Goal: Task Accomplishment & Management: Use online tool/utility

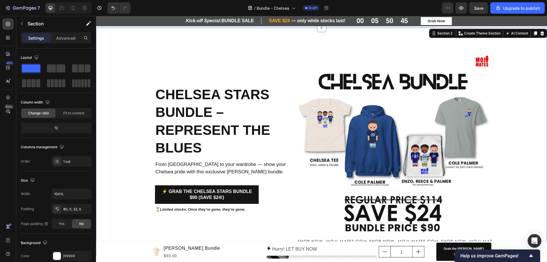
scroll to position [57, 0]
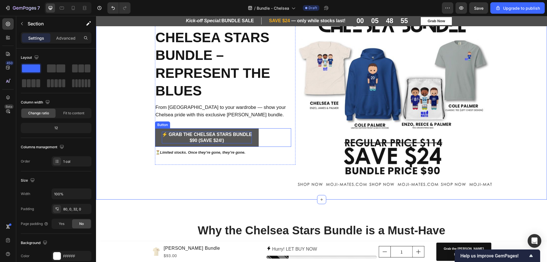
click at [179, 140] on p "⚡ Grab the Chelsea Stars Bundle $90 (Save $24!)" at bounding box center [207, 138] width 90 height 12
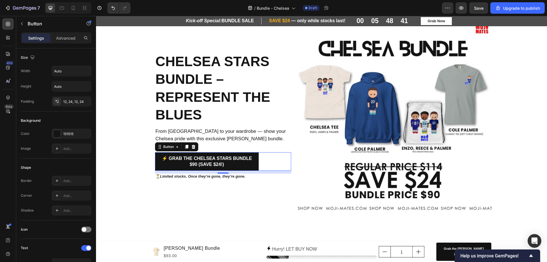
scroll to position [28, 0]
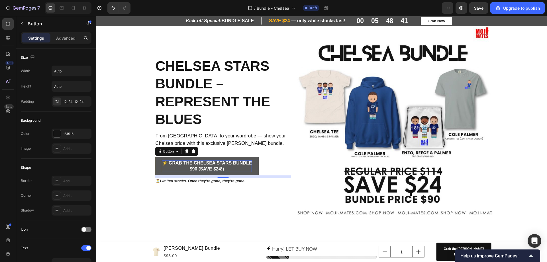
click at [207, 167] on p "⚡ Grab the Chelsea Stars Bundle $90 (Save $24!)" at bounding box center [207, 166] width 90 height 12
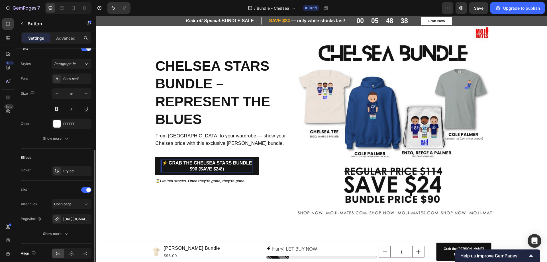
scroll to position [223, 0]
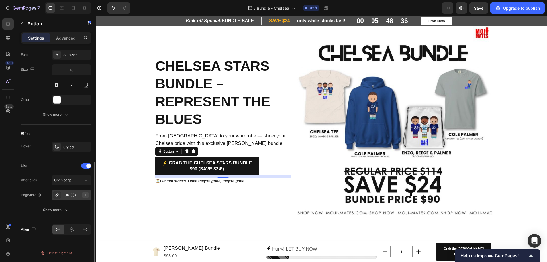
click at [88, 194] on button "button" at bounding box center [85, 194] width 7 height 7
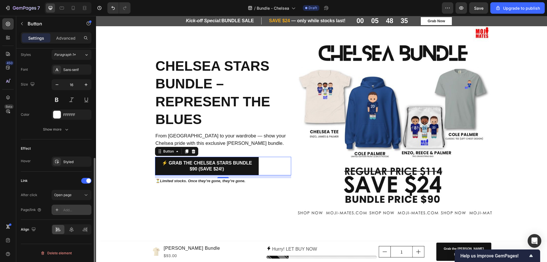
click at [73, 211] on div "Add..." at bounding box center [76, 209] width 27 height 5
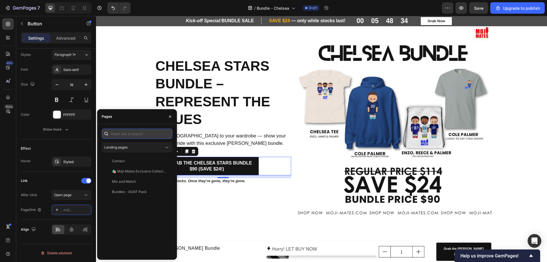
click at [134, 132] on input "text" at bounding box center [137, 134] width 71 height 10
paste input "https://www.moji-mates.com/products/chelsea-stars-bundle?_pos=1&_psq=chelsea&_s…"
type input "https://www.moji-mates.com/products/chelsea-stars-bundle?_pos=1&_psq=chelsea&_s…"
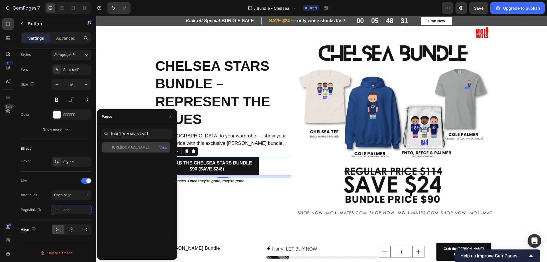
scroll to position [0, 0]
click at [142, 151] on div "https://www.moji-mates.com/products/chelsea-stars-bundle?_pos=1&_psq=chelsea&_s…" at bounding box center [136, 147] width 68 height 10
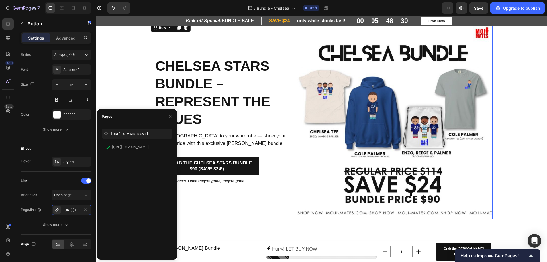
click at [263, 213] on div "Chelsea Stars Bundle – Represent the Blues Heading From Stamford Bridge to your…" at bounding box center [225, 120] width 141 height 197
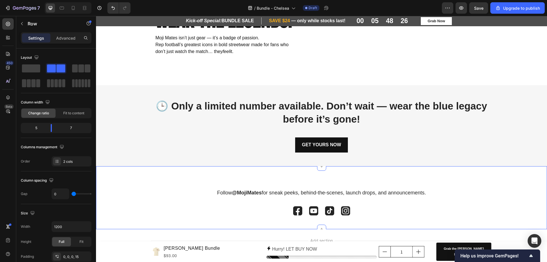
scroll to position [883, 0]
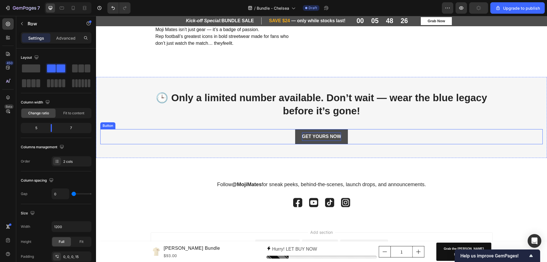
click at [304, 141] on p "GET YOURS NOW" at bounding box center [321, 137] width 39 height 8
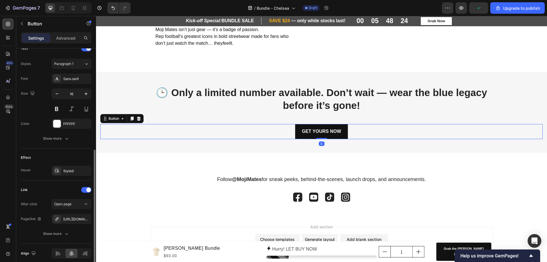
scroll to position [223, 0]
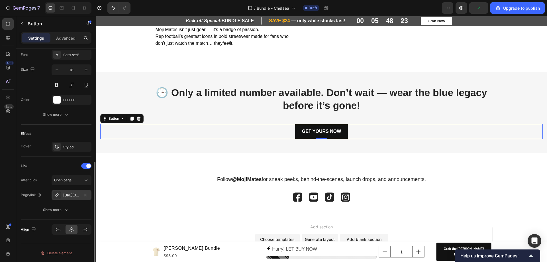
click at [75, 193] on div "https://www.moji-mates.com/cristiano-ronaldo-bundle?_pos=1&_psq=ronaldo&_ss=e&_…" at bounding box center [71, 195] width 17 height 5
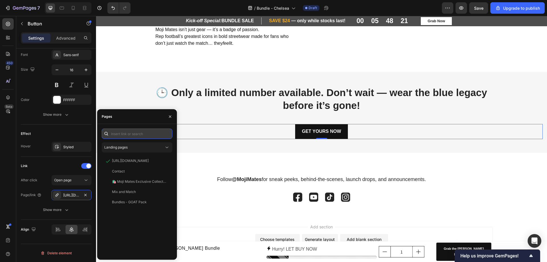
click at [138, 133] on input "text" at bounding box center [137, 134] width 71 height 10
paste input "https://www.moji-mates.com/products/chelsea-stars-bundle?_pos=1&_psq=chelsea&_s…"
type input "https://www.moji-mates.com/products/chelsea-stars-bundle?_pos=1&_psq=chelsea&_s…"
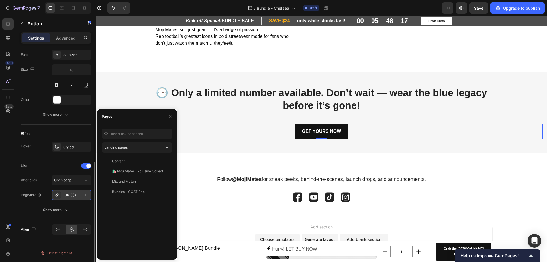
click at [71, 197] on div "https://www.moji-mates.com/chelsea-stars-bundle?_pos=1&_psq=chelsea&_ss=e&_v=1.0" at bounding box center [71, 195] width 17 height 5
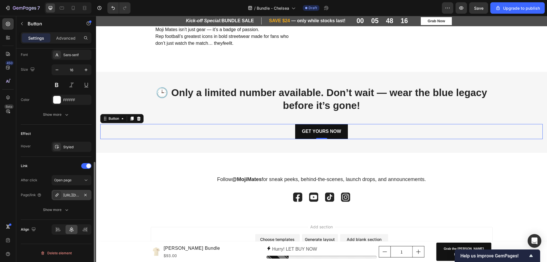
click at [70, 197] on div "https://www.moji-mates.com/chelsea-stars-bundle?_pos=1&_psq=chelsea&_ss=e&_v=1.0" at bounding box center [71, 195] width 17 height 5
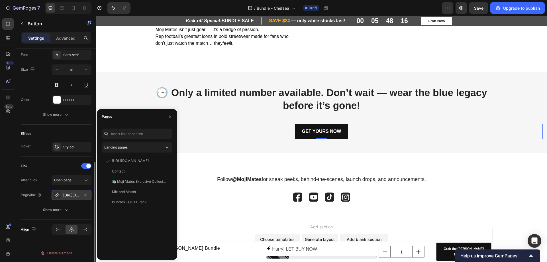
click at [70, 198] on div "https://www.moji-mates.com/chelsea-stars-bundle?_pos=1&_psq=chelsea&_ss=e&_v=1.0" at bounding box center [72, 195] width 40 height 10
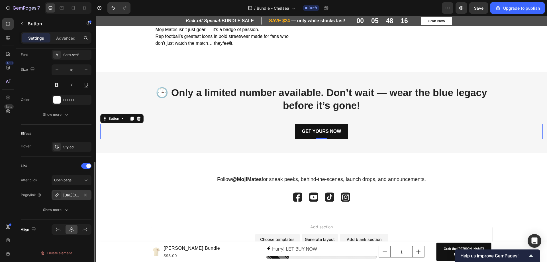
click at [70, 198] on div "https://www.moji-mates.com/chelsea-stars-bundle?_pos=1&_psq=chelsea&_ss=e&_v=1.0" at bounding box center [72, 195] width 40 height 10
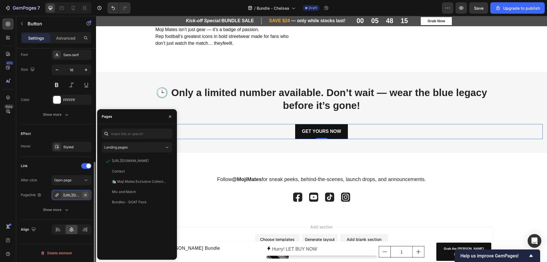
click at [85, 195] on icon "button" at bounding box center [85, 194] width 2 height 2
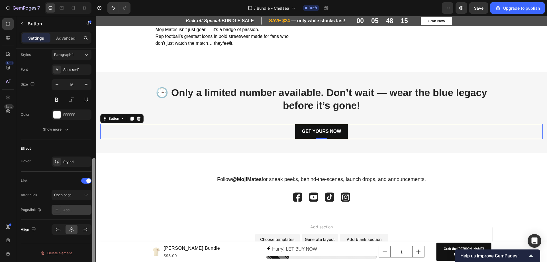
scroll to position [209, 0]
click at [62, 212] on div "Add..." at bounding box center [72, 210] width 40 height 10
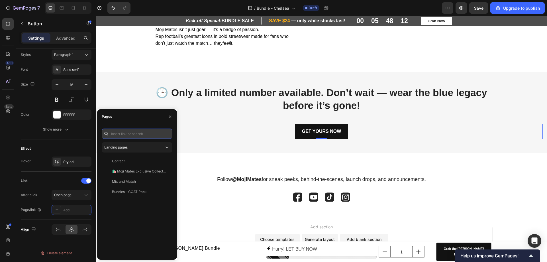
click at [138, 133] on input "text" at bounding box center [137, 134] width 71 height 10
paste input "https://www.moji-mates.com/products/chelsea-stars-bundle?_pos=1&_psq=chelsea&_s…"
type input "https://www.moji-mates.com/products/chelsea-stars-bundle?_pos=1&_psq=chelsea&_s…"
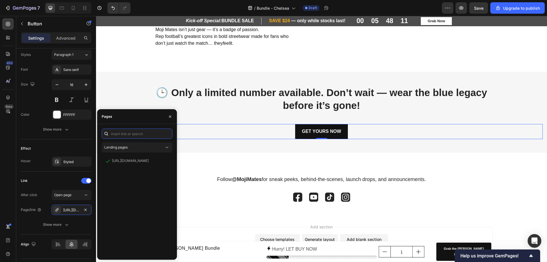
scroll to position [0, 0]
click at [138, 162] on div "https://www.moji-mates.com/products/chelsea-stars-bundle?_pos=1&_psq=chelsea&_s…" at bounding box center [130, 160] width 37 height 5
click at [221, 181] on h2 "Follow @MojiMates for sneak peeks, behind-the-scenes, launch drops, and announc…" at bounding box center [322, 180] width 342 height 8
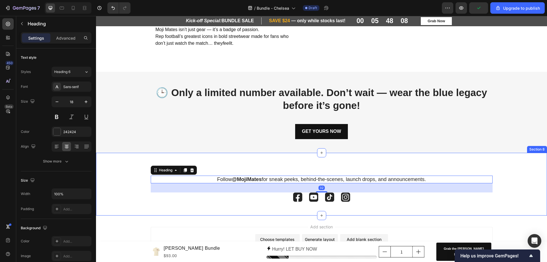
click at [454, 174] on div "Follow @MojiMates for sneak peeks, behind-the-scenes, launch drops, and announc…" at bounding box center [321, 184] width 451 height 63
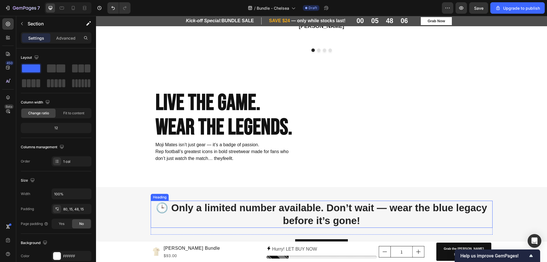
scroll to position [911, 0]
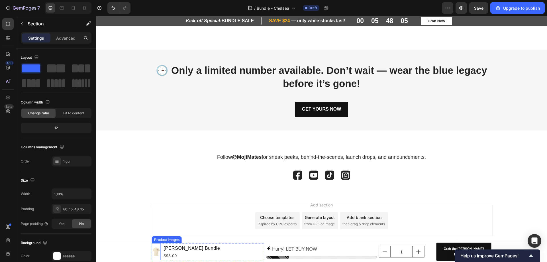
click at [154, 252] on img at bounding box center [156, 251] width 9 height 9
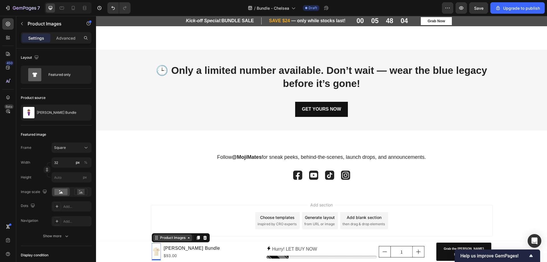
drag, startPoint x: 170, startPoint y: 235, endPoint x: 170, endPoint y: 238, distance: 2.9
click at [170, 237] on div "Product Images" at bounding box center [173, 237] width 28 height 5
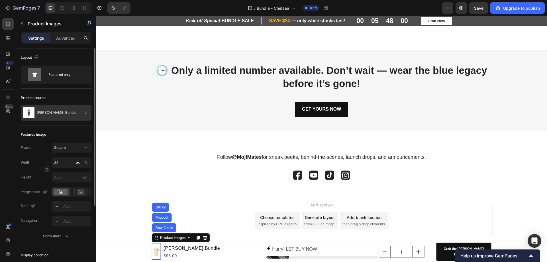
click at [81, 112] on div at bounding box center [84, 113] width 16 height 16
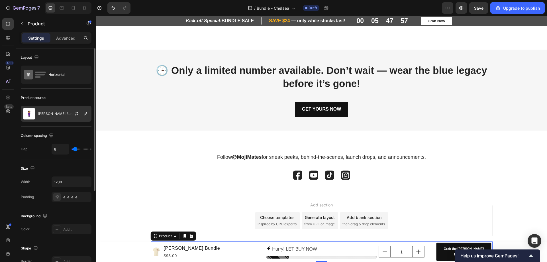
click at [51, 115] on p "Cristiano Ronaldo Bundle" at bounding box center [58, 114] width 40 height 4
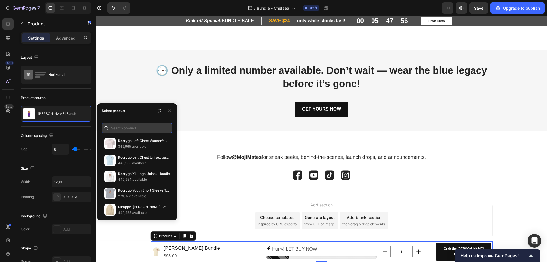
click at [122, 130] on input "text" at bounding box center [137, 128] width 71 height 10
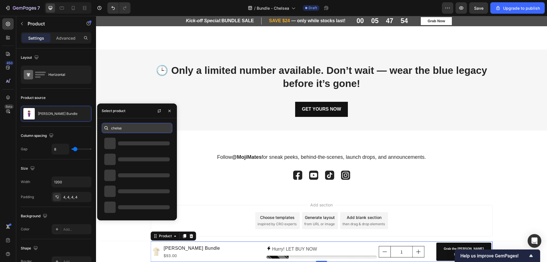
type input "chelsea"
click at [140, 130] on input "chelsea" at bounding box center [137, 128] width 71 height 10
drag, startPoint x: 130, startPoint y: 128, endPoint x: 98, endPoint y: 128, distance: 31.9
click at [98, 128] on div "chelsea" at bounding box center [137, 128] width 80 height 10
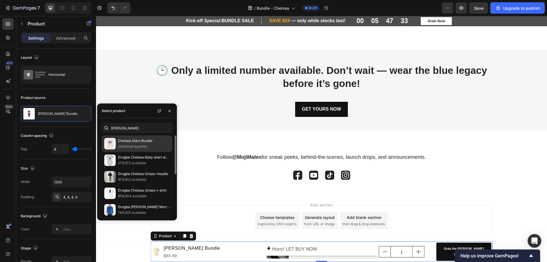
type input "chelsea"
click at [130, 141] on p "Chelsea Stars Bundle" at bounding box center [144, 141] width 52 height 6
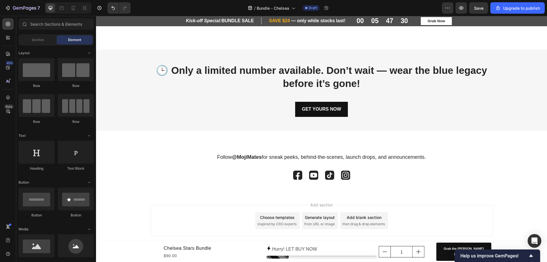
click at [508, 226] on div "Add section Choose templates inspired by CRO experts Generate layout from URL o…" at bounding box center [321, 221] width 451 height 56
click at [530, 256] on icon "Show survey - Help us improve GemPages!" at bounding box center [530, 255] width 3 height 3
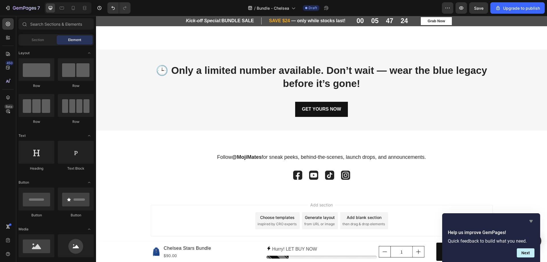
click at [531, 222] on icon "Hide survey" at bounding box center [530, 221] width 3 height 3
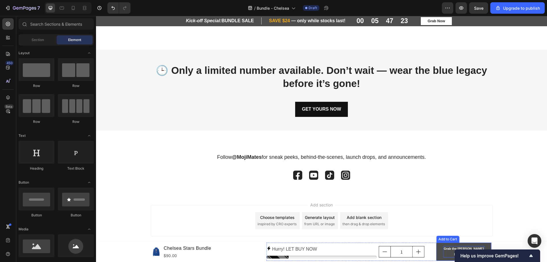
click at [449, 250] on div "Grab the Cristiano Ronaldo Bundle – $93" at bounding box center [463, 251] width 41 height 11
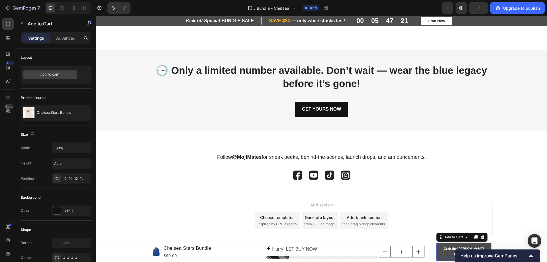
click at [455, 248] on div "Grab the Cristiano Ronaldo Bundle – $93" at bounding box center [463, 251] width 41 height 11
click at [436, 242] on button "Grab the ChelseaCristiano Ronaldo Bundle – $93" at bounding box center [463, 251] width 55 height 18
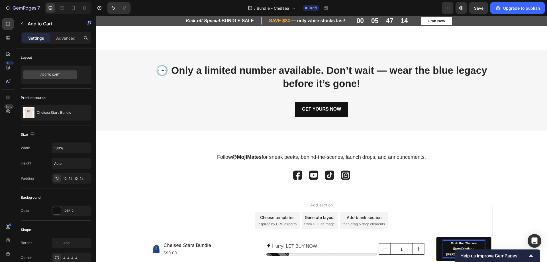
click at [436, 237] on button "Grab the Chelsea StarsCristiano Ronaldo Bundle – $93" at bounding box center [463, 249] width 55 height 24
drag, startPoint x: 453, startPoint y: 249, endPoint x: 552, endPoint y: 265, distance: 100.2
click at [453, 249] on p "Grab the Chelsea Stars BundleCristiano Ronaldo Bundle – $93" at bounding box center [463, 249] width 41 height 17
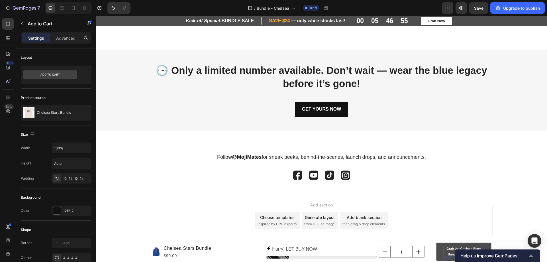
click at [532, 254] on icon "Show survey - Help us improve GemPages!" at bounding box center [531, 255] width 7 height 7
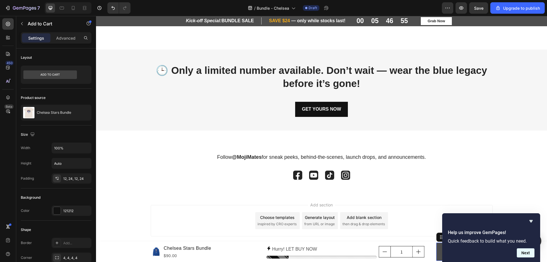
click at [522, 251] on button "Next" at bounding box center [526, 252] width 18 height 9
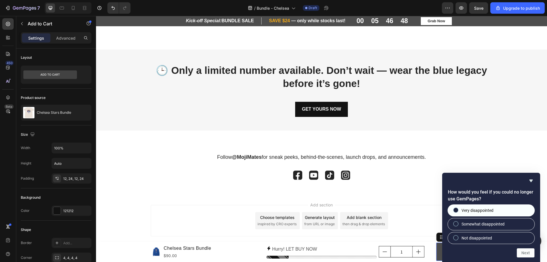
click at [456, 212] on span at bounding box center [455, 209] width 5 height 5
click at [456, 212] on input "Very disappointed" at bounding box center [456, 210] width 4 height 4
radio input "true"
click at [531, 254] on button "Next" at bounding box center [526, 252] width 18 height 9
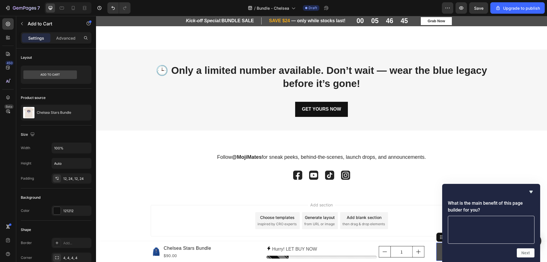
click at [476, 229] on textarea at bounding box center [491, 230] width 87 height 28
type textarea "Landing Page projects for Shopify store."
click at [525, 254] on button "Next" at bounding box center [526, 252] width 18 height 9
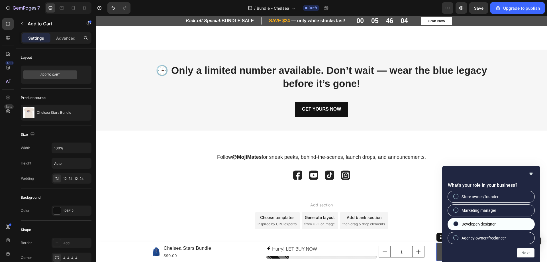
click at [456, 227] on label "Developer/designer" at bounding box center [491, 223] width 87 height 11
click at [456, 226] on input "Developer/designer" at bounding box center [456, 224] width 4 height 4
radio input "true"
click at [523, 254] on button "Next" at bounding box center [526, 252] width 18 height 9
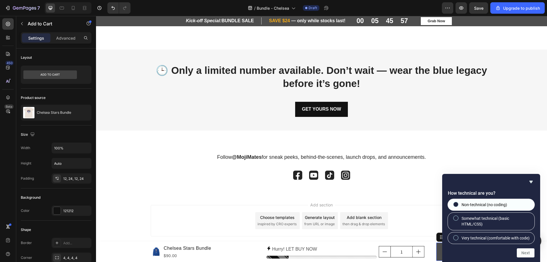
click at [455, 202] on input "Non-technical (no coding)" at bounding box center [456, 204] width 4 height 4
radio input "true"
click at [524, 254] on button "Next" at bounding box center [526, 252] width 18 height 9
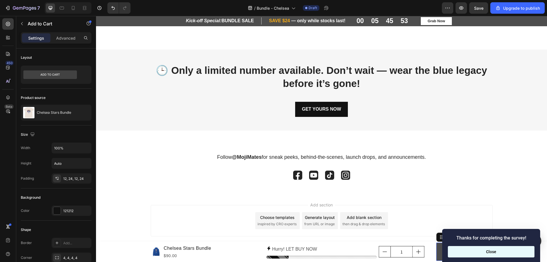
click at [492, 257] on button "Close" at bounding box center [491, 251] width 87 height 11
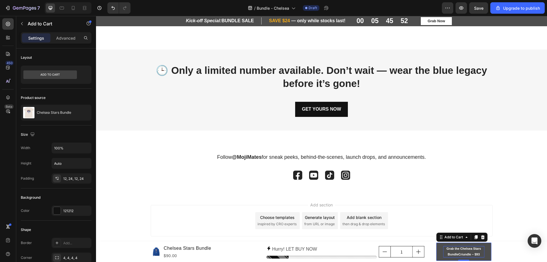
click at [468, 256] on p "Grab the Chelsea Stars BundleCriundle – $93" at bounding box center [463, 251] width 41 height 11
click at [469, 255] on p "Grab the Chelsea Stars BundleCriundle – $93" at bounding box center [463, 251] width 41 height 11
click at [436, 242] on button "Grab the Chelsea Stars Bundle – $93" at bounding box center [463, 251] width 55 height 18
click at [472, 255] on p "Grab the Chelsea Stars Bundle – $93" at bounding box center [463, 251] width 41 height 11
click at [464, 254] on p "Grab the Chelsea Stars Bundle – $93" at bounding box center [463, 251] width 41 height 11
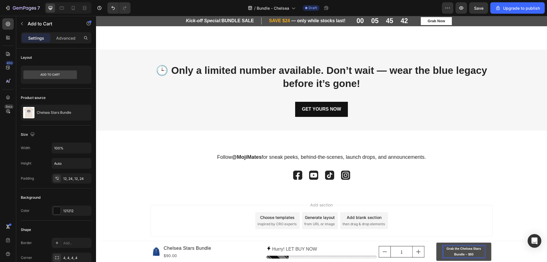
click at [472, 255] on p "Grab the Chelsea Stars Bundle – $93" at bounding box center [463, 251] width 41 height 11
click at [513, 217] on div "Add section Choose templates inspired by CRO experts Generate layout from URL o…" at bounding box center [321, 221] width 451 height 56
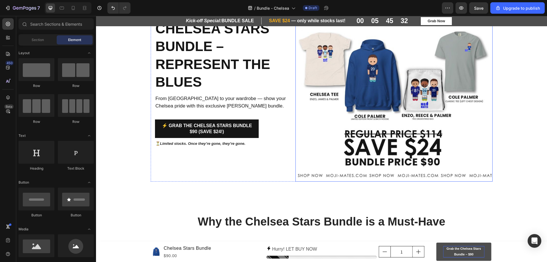
scroll to position [0, 0]
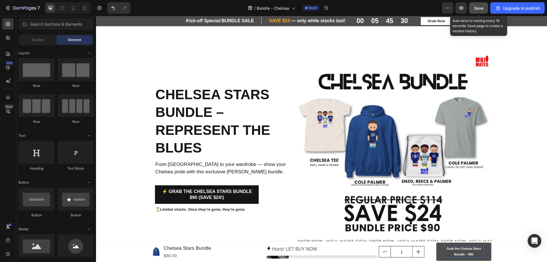
click at [481, 9] on span "Save" at bounding box center [478, 8] width 9 height 5
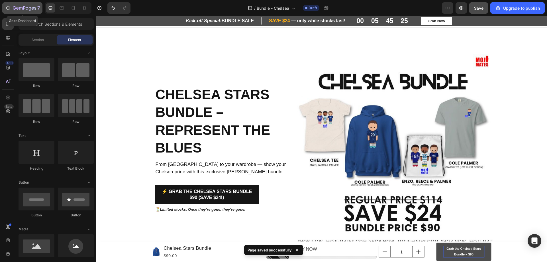
drag, startPoint x: 21, startPoint y: 7, endPoint x: 9, endPoint y: 7, distance: 12.5
click at [9, 7] on icon "button" at bounding box center [8, 8] width 6 height 6
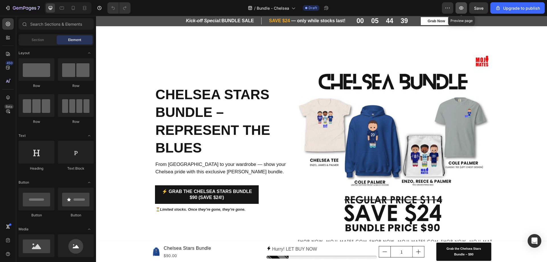
click at [464, 8] on icon "button" at bounding box center [461, 7] width 4 height 3
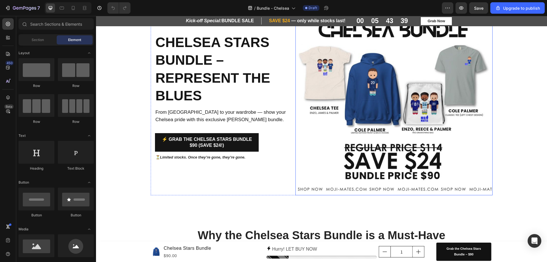
scroll to position [57, 0]
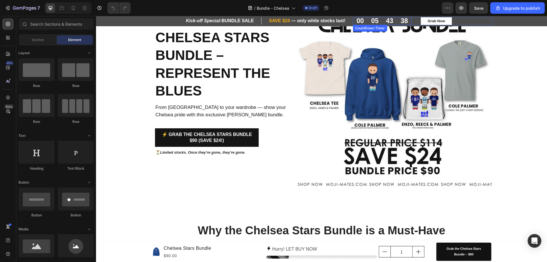
click at [368, 20] on div "05" at bounding box center [375, 21] width 15 height 8
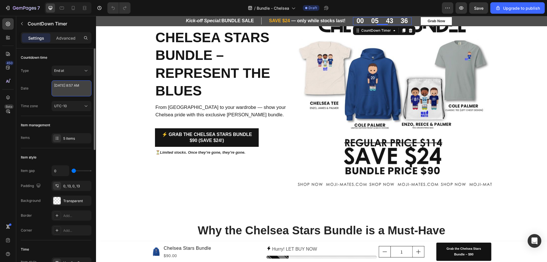
select select "8"
select select "57"
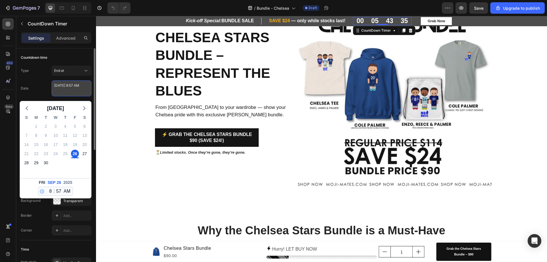
click at [72, 91] on textarea "September 26 2025 8:57 AM" at bounding box center [72, 88] width 40 height 16
click at [47, 164] on div "30" at bounding box center [46, 163] width 8 height 8
type textarea "September 30 2025 8:57 AM"
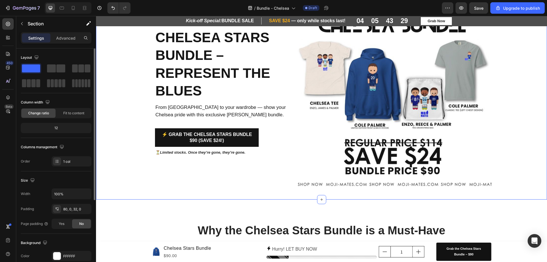
click at [529, 99] on div "Chelsea Stars Bundle – Represent the Blues Heading From Stamford Bridge to your…" at bounding box center [321, 91] width 451 height 197
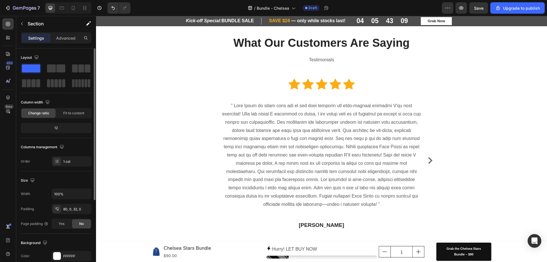
scroll to position [661, 0]
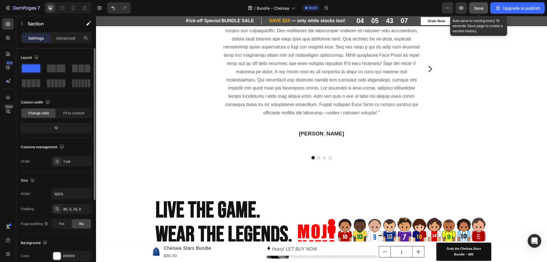
click at [479, 8] on span "Save" at bounding box center [478, 8] width 9 height 5
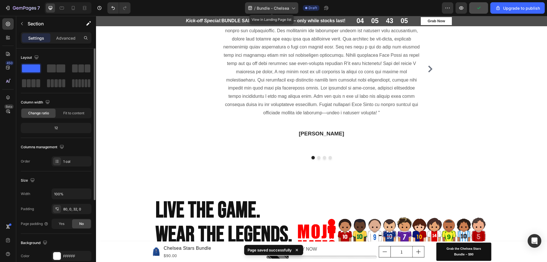
click at [289, 9] on span "Bundle - Chelsea" at bounding box center [273, 8] width 32 height 6
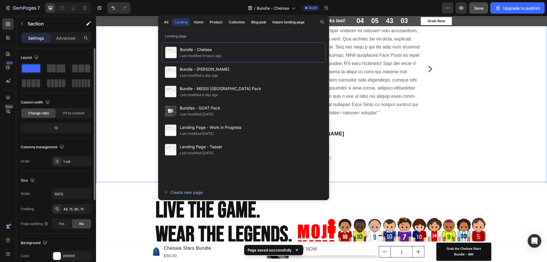
click at [128, 50] on div "What Our Customers Are Saying Heading Testimonials Text block Row Icon Icon Ico…" at bounding box center [321, 51] width 443 height 216
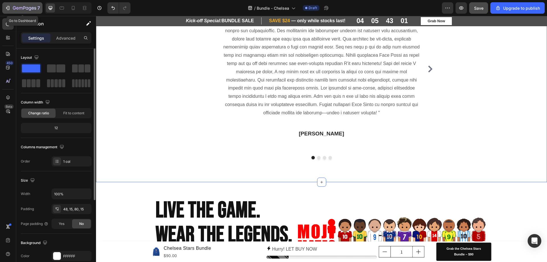
click at [18, 9] on icon "button" at bounding box center [17, 8] width 3 height 3
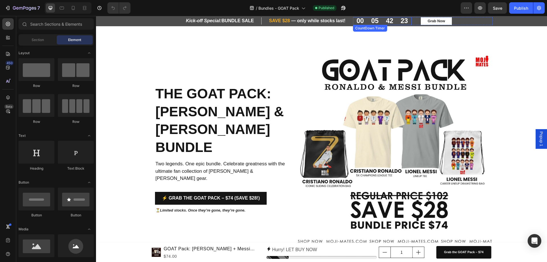
click at [388, 22] on div "42" at bounding box center [389, 21] width 7 height 8
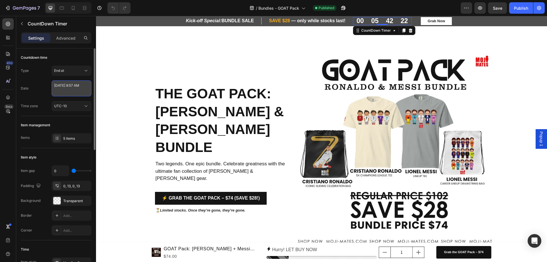
select select "8"
select select "57"
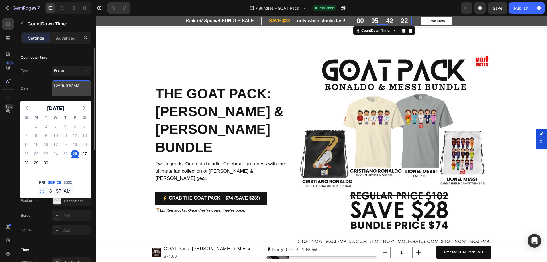
click at [80, 91] on textarea "September 26 2025 8:57 AM" at bounding box center [72, 88] width 40 height 16
click at [42, 87] on div "Date September 26 2025 8:57 AM September 2025 S M T W T F S 31 1 2 3 4 5 6 7 8 …" at bounding box center [56, 88] width 71 height 16
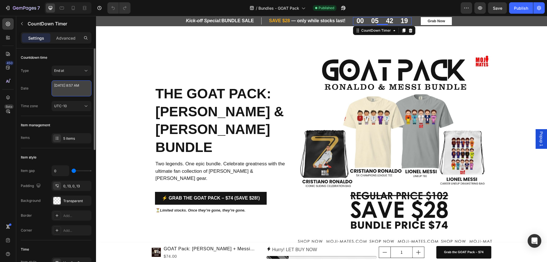
click at [81, 92] on textarea "September 26 2025 8:57 AM" at bounding box center [72, 88] width 40 height 16
select select "8"
select select "57"
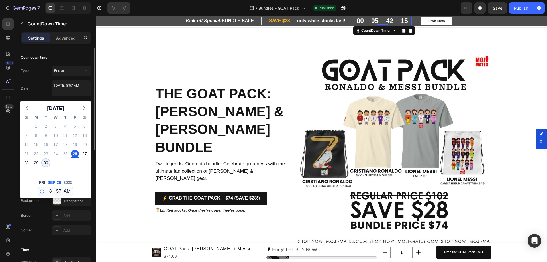
click at [47, 164] on div "30" at bounding box center [46, 163] width 8 height 8
type textarea "September 30 2025 8:57 AM"
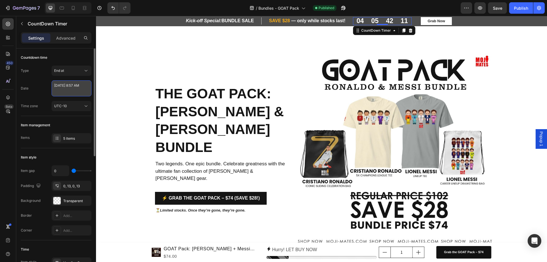
click at [87, 93] on textarea "September 30 2025 8:57 AM" at bounding box center [72, 88] width 40 height 16
select select "8"
select select "57"
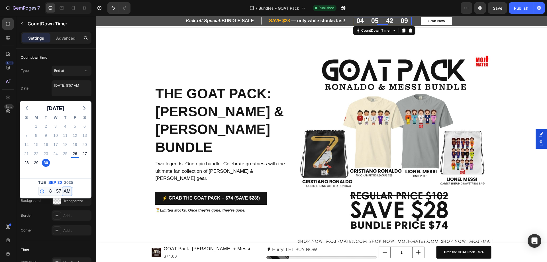
click at [63, 193] on select "AM PM" at bounding box center [66, 191] width 9 height 9
click at [60, 193] on select "00 01 02 03 04 05 06 07 08 09 10 11 12 13 14 15 16 17 18 19 20 21 22 23 24 25 2…" at bounding box center [58, 191] width 7 height 9
click at [50, 192] on select "12 1 2 3 4 5 6 7 8 9 10 11" at bounding box center [49, 191] width 7 height 9
select select "0"
click at [46, 187] on select "12 1 2 3 4 5 6 7 8 9 10 11" at bounding box center [49, 191] width 7 height 9
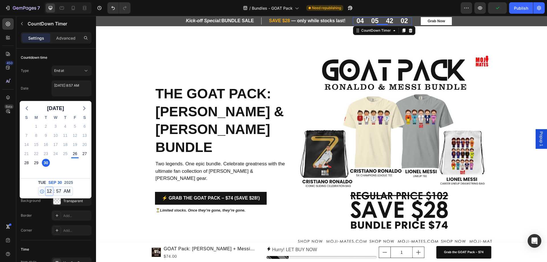
type textarea "September 30 2025 12:57 AM"
click at [59, 191] on select "00 01 02 03 04 05 06 07 08 09 10 11 12 13 14 15 16 17 18 19 20 21 22 23 24 25 2…" at bounding box center [58, 191] width 7 height 9
click at [47, 193] on select "12 1 2 3 4 5 6 7 8 9 10 11" at bounding box center [49, 191] width 7 height 9
select select "11"
click at [46, 187] on select "12 1 2 3 4 5 6 7 8 9 10 11" at bounding box center [49, 191] width 7 height 9
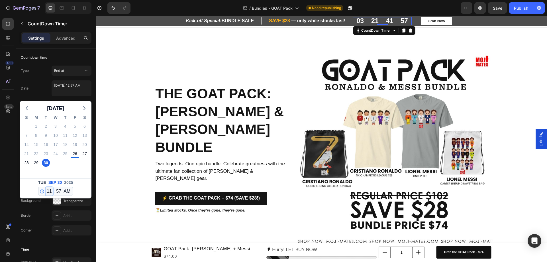
type textarea "September 30 2025 11:57 AM"
click at [57, 193] on select "00 01 02 03 04 05 06 07 08 09 10 11 12 13 14 15 16 17 18 19 20 21 22 23 24 25 2…" at bounding box center [58, 191] width 7 height 9
select select "59"
click at [55, 187] on select "00 01 02 03 04 05 06 07 08 09 10 11 12 13 14 15 16 17 18 19 20 21 22 23 24 25 2…" at bounding box center [58, 191] width 7 height 9
type textarea "September 30 2025 11:59 AM"
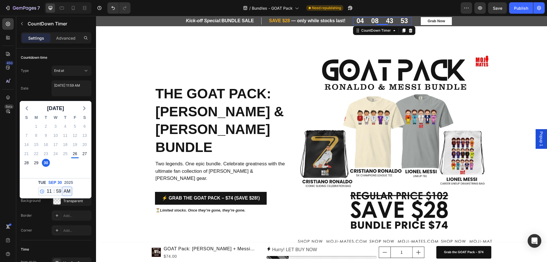
click at [69, 191] on select "AM PM" at bounding box center [66, 191] width 9 height 9
select select "false"
click at [62, 187] on select "AM PM" at bounding box center [66, 191] width 9 height 9
type textarea "September 30 2025 11:59 PM"
select select "23"
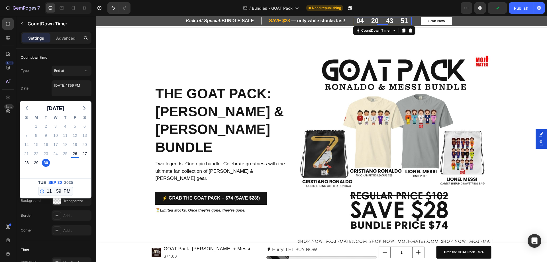
click at [74, 168] on div "10" at bounding box center [75, 171] width 10 height 9
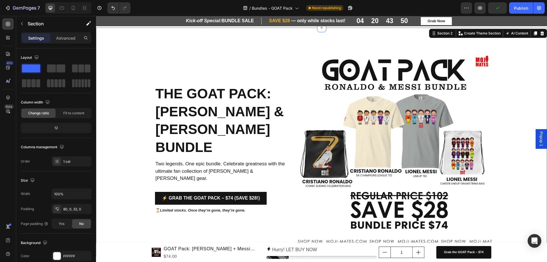
click at [116, 128] on div "The GOAT Pack: Ronaldo & Messi Bundle Heading Two legends. One epic bundle. Cel…" at bounding box center [321, 148] width 451 height 197
click at [499, 6] on span "Save" at bounding box center [497, 8] width 9 height 5
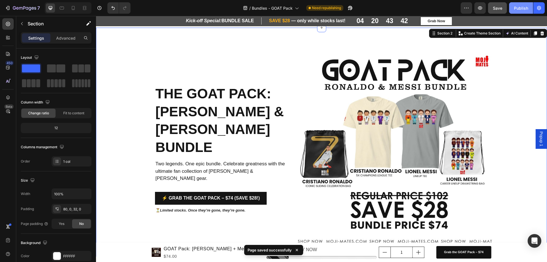
click at [517, 10] on div "Publish" at bounding box center [521, 8] width 14 height 6
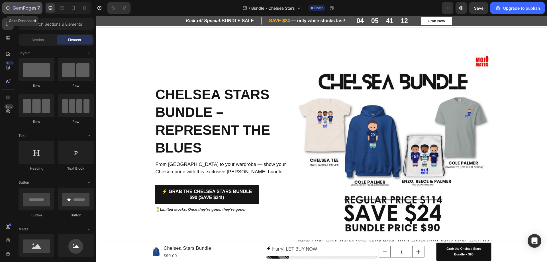
click at [17, 9] on icon "button" at bounding box center [24, 8] width 23 height 5
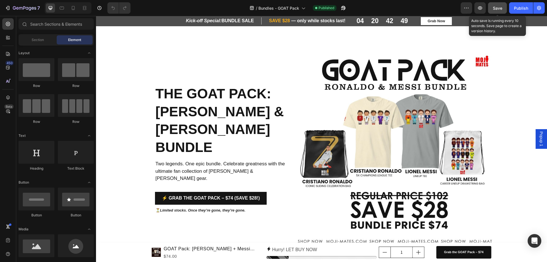
click at [500, 12] on button "Save" at bounding box center [497, 7] width 19 height 11
click at [345, 8] on icon "button" at bounding box center [343, 8] width 4 height 4
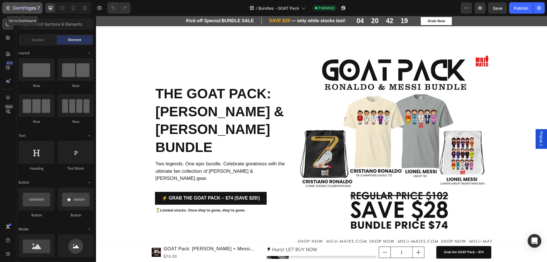
click at [21, 11] on button "7" at bounding box center [22, 7] width 40 height 11
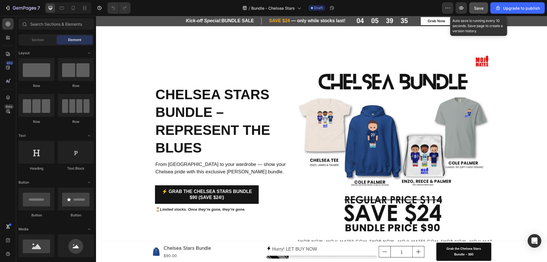
click at [477, 9] on span "Save" at bounding box center [478, 8] width 9 height 5
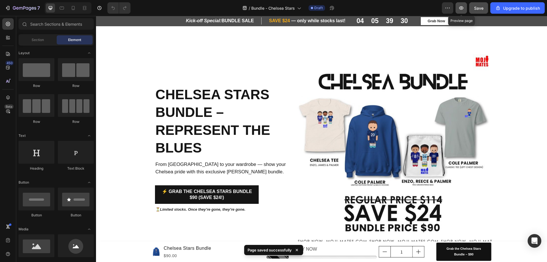
click at [460, 8] on icon "button" at bounding box center [461, 8] width 6 height 6
click at [60, 7] on icon at bounding box center [62, 8] width 4 height 3
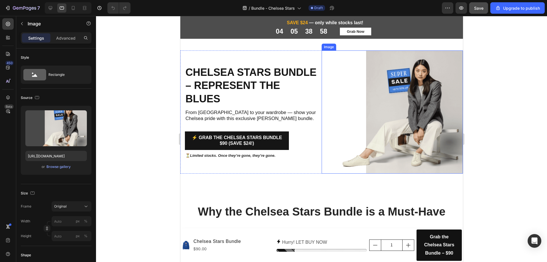
click at [382, 123] on img at bounding box center [391, 111] width 141 height 123
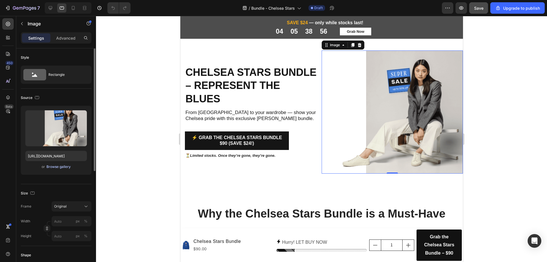
click at [56, 168] on div "Browse gallery" at bounding box center [58, 166] width 24 height 5
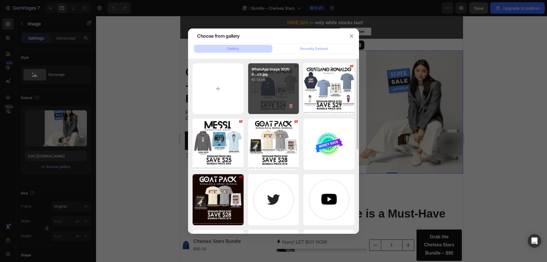
click at [263, 109] on div "WhatsApp Image 2025-0...c3.jpg 65.53 kb" at bounding box center [273, 88] width 51 height 51
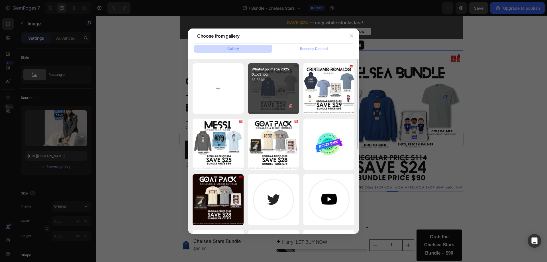
type input "https://cdn.shopify.com/s/files/1/0652/2434/3734/files/gempages_583137056935379…"
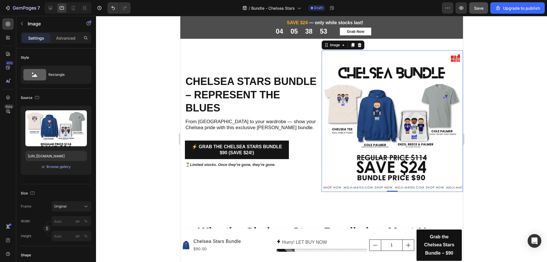
click at [527, 140] on div at bounding box center [321, 139] width 451 height 246
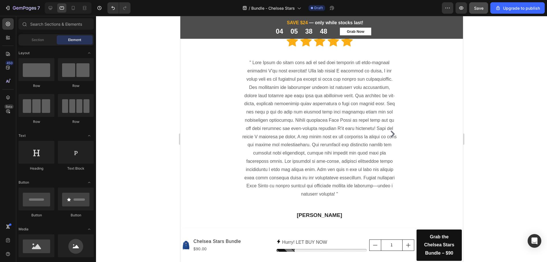
scroll to position [499, 0]
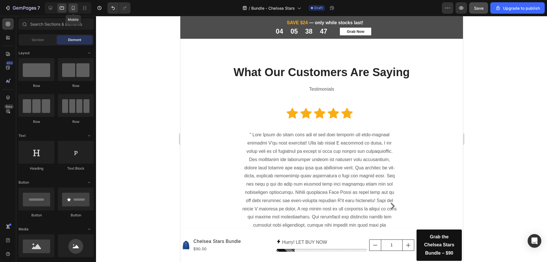
click at [74, 7] on icon at bounding box center [73, 8] width 6 height 6
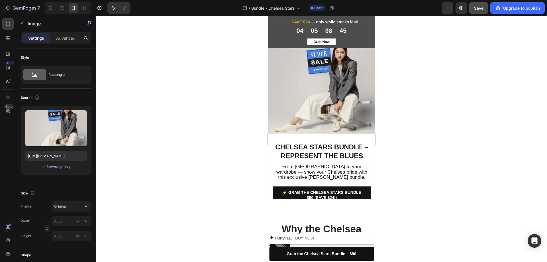
click at [334, 109] on img at bounding box center [321, 86] width 107 height 95
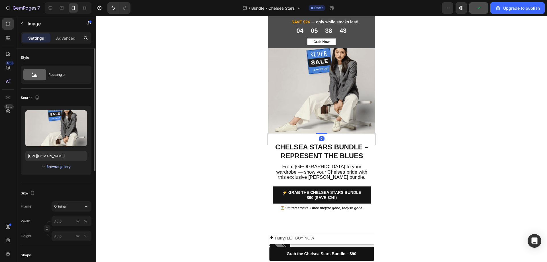
click at [55, 169] on div "Browse gallery" at bounding box center [58, 166] width 24 height 5
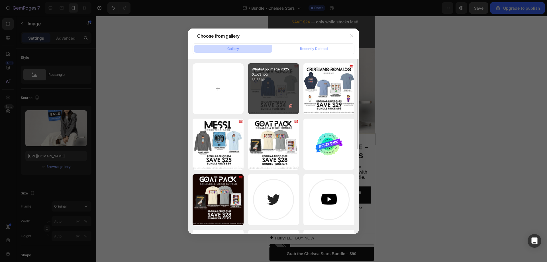
click at [274, 105] on div "WhatsApp Image 2025-0...c3.jpg 65.53 kb" at bounding box center [273, 88] width 51 height 51
type input "https://cdn.shopify.com/s/files/1/0652/2434/3734/files/gempages_583137056935379…"
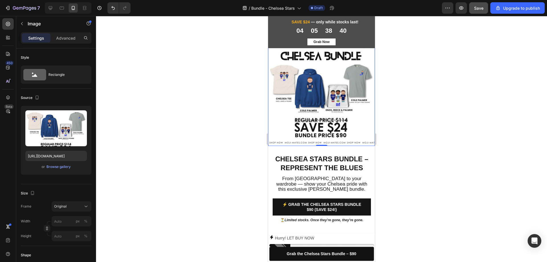
click at [479, 160] on div at bounding box center [321, 139] width 451 height 246
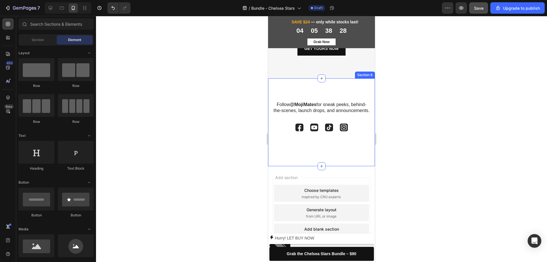
scroll to position [1308, 0]
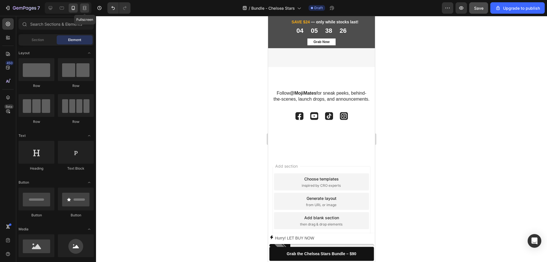
click at [83, 9] on icon at bounding box center [84, 9] width 3 height 1
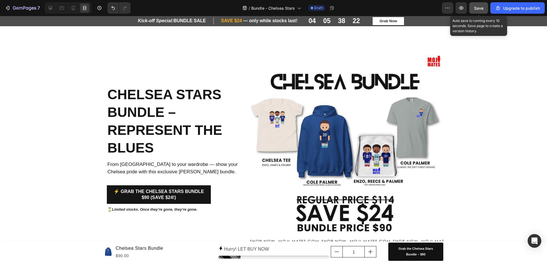
click at [477, 8] on span "Save" at bounding box center [478, 8] width 9 height 5
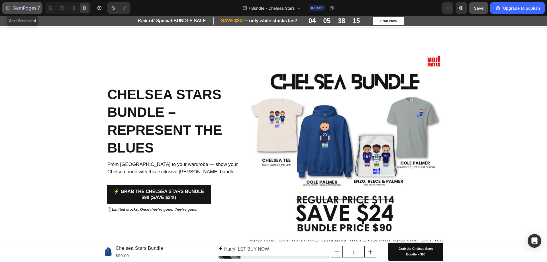
click at [15, 10] on icon "button" at bounding box center [24, 8] width 23 height 5
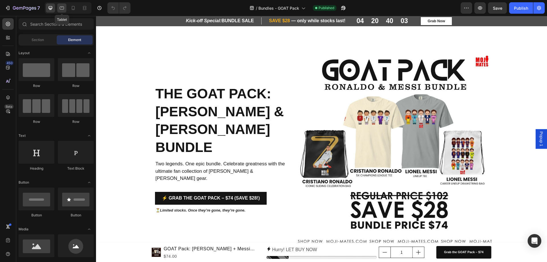
click at [61, 8] on icon at bounding box center [62, 8] width 6 height 6
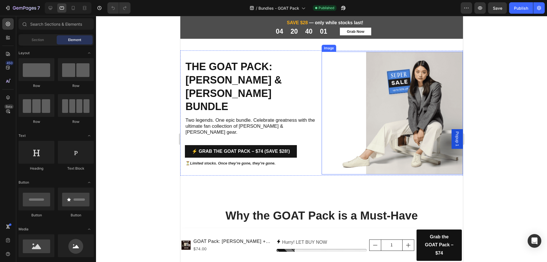
click at [420, 133] on img at bounding box center [391, 113] width 141 height 123
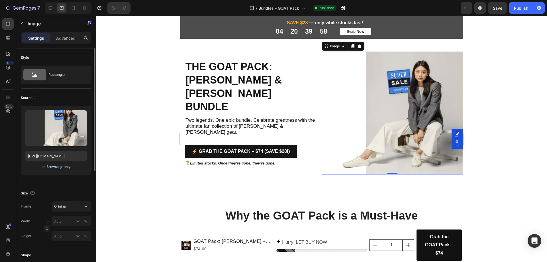
click at [55, 168] on div "Browse gallery" at bounding box center [58, 166] width 24 height 5
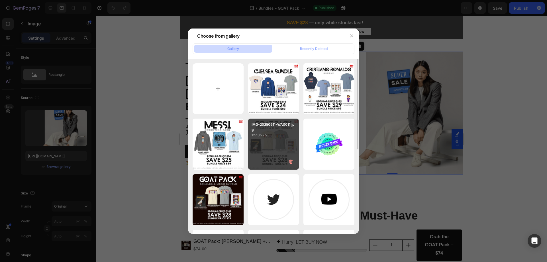
click at [287, 146] on div "IMG-20250911-WA0011.jpg 127.05 kb" at bounding box center [273, 144] width 51 height 51
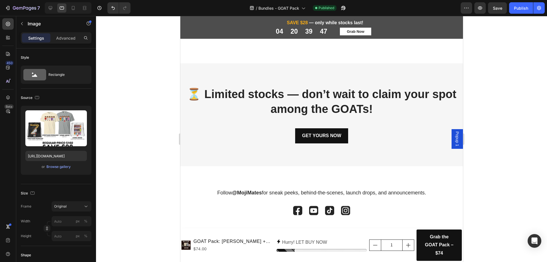
scroll to position [707, 0]
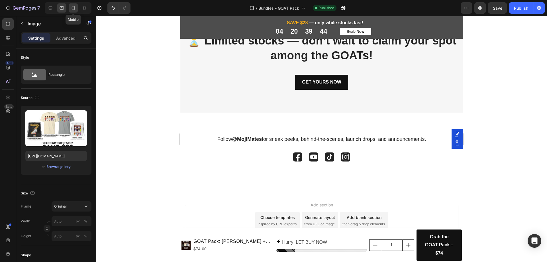
click at [74, 7] on icon at bounding box center [73, 8] width 6 height 6
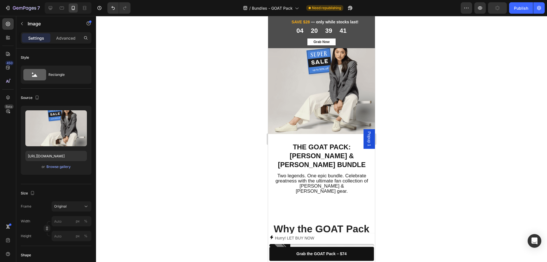
click at [325, 102] on img at bounding box center [321, 86] width 107 height 95
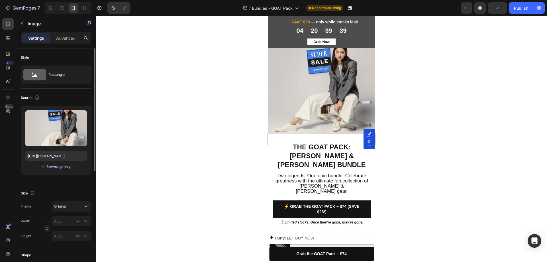
click at [56, 168] on div "Browse gallery" at bounding box center [58, 166] width 24 height 5
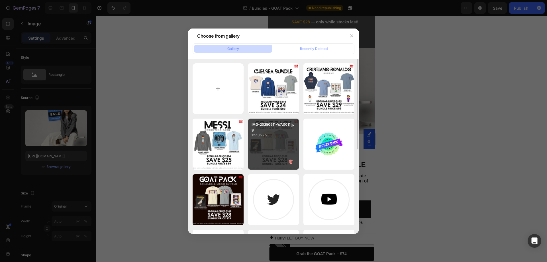
click at [267, 148] on div "IMG-20250911-WA0011.jpg 127.05 kb" at bounding box center [273, 144] width 51 height 51
type input "[URL][DOMAIN_NAME]"
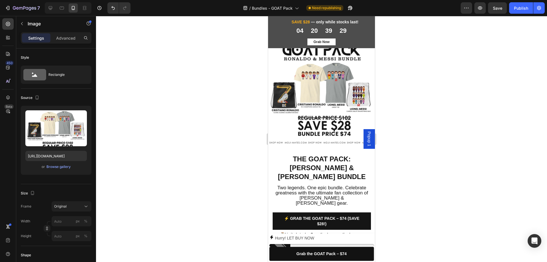
click at [366, 140] on span "Popup 1" at bounding box center [369, 138] width 6 height 15
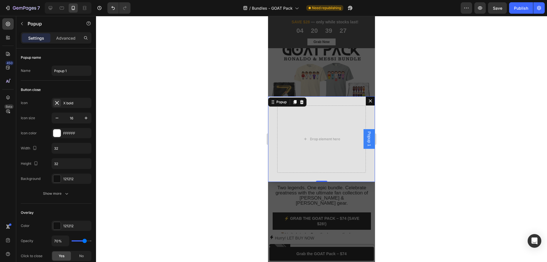
click at [368, 103] on icon "Dialog content" at bounding box center [370, 101] width 5 height 5
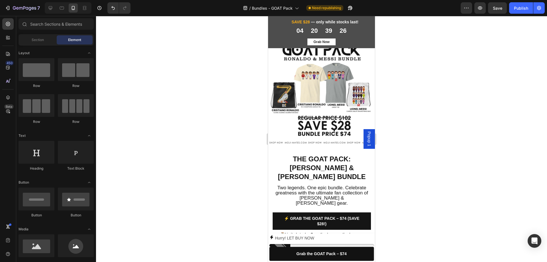
click at [366, 142] on span "Popup 1" at bounding box center [369, 138] width 6 height 15
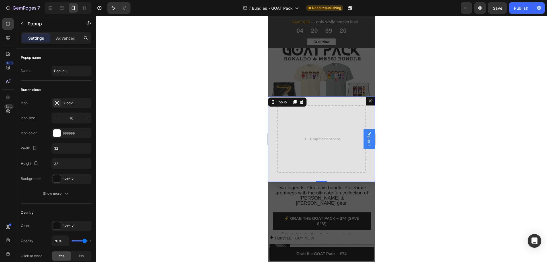
click at [431, 121] on div at bounding box center [321, 139] width 451 height 246
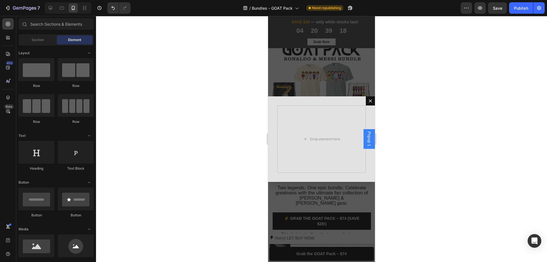
click at [410, 105] on div at bounding box center [321, 139] width 451 height 246
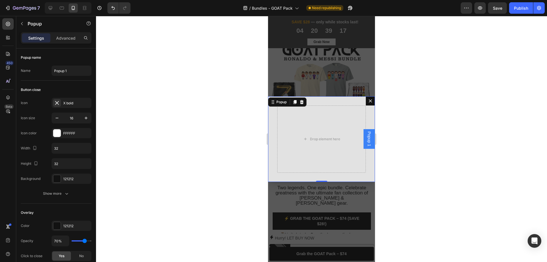
click at [368, 101] on button "Dialog content" at bounding box center [370, 100] width 9 height 9
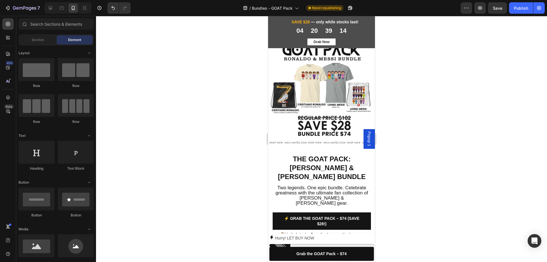
click at [366, 140] on span "Popup 1" at bounding box center [369, 138] width 6 height 15
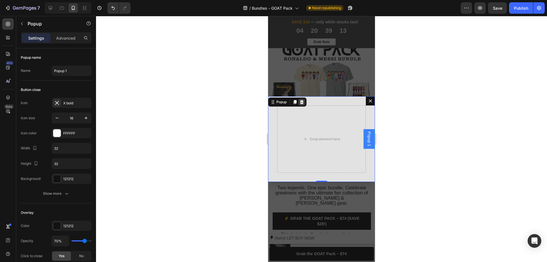
click at [304, 105] on div "Dialog content" at bounding box center [301, 102] width 7 height 7
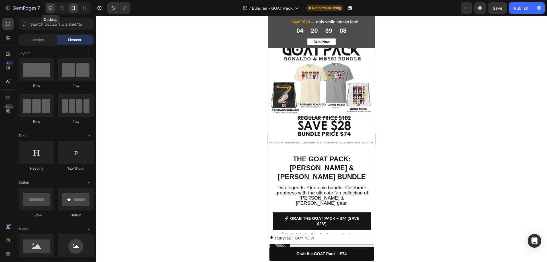
click at [47, 7] on div at bounding box center [50, 7] width 9 height 9
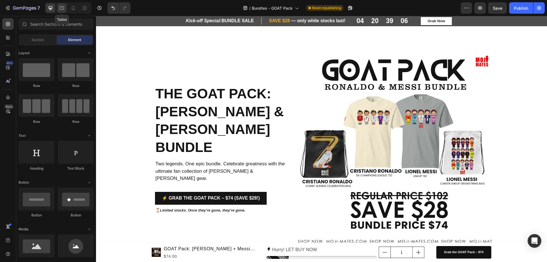
click at [63, 7] on icon at bounding box center [62, 8] width 6 height 6
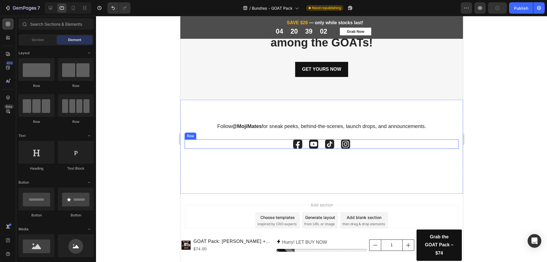
scroll to position [707, 0]
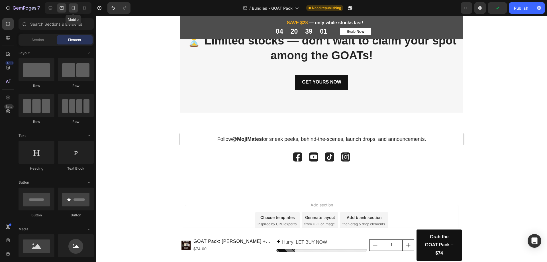
click at [70, 9] on icon at bounding box center [73, 8] width 6 height 6
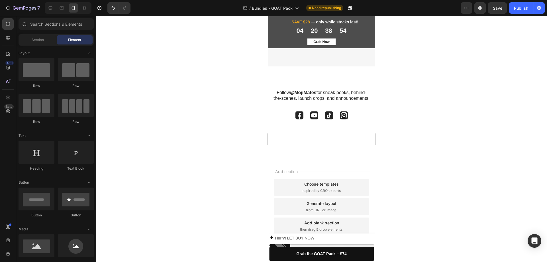
scroll to position [970, 0]
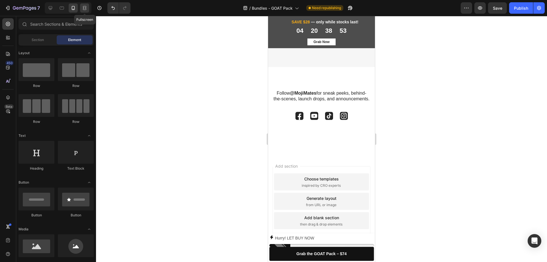
click at [85, 9] on icon at bounding box center [86, 7] width 2 height 1
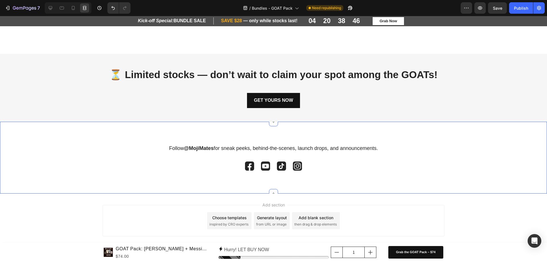
scroll to position [719, 0]
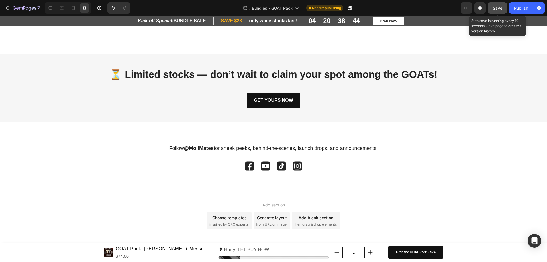
click at [501, 9] on span "Save" at bounding box center [497, 8] width 9 height 5
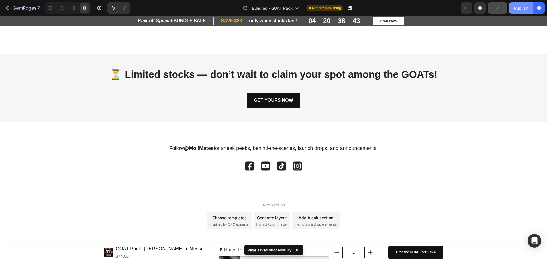
click at [524, 9] on div "Publish" at bounding box center [521, 8] width 14 height 6
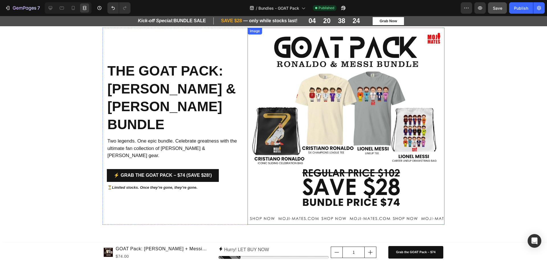
scroll to position [0, 0]
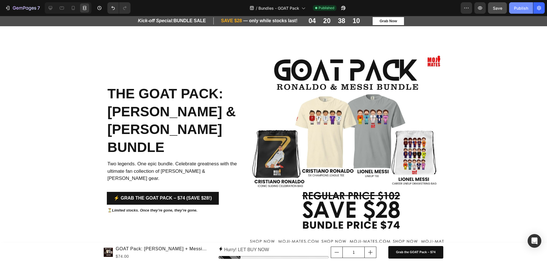
click at [522, 10] on div "Publish" at bounding box center [521, 8] width 14 height 6
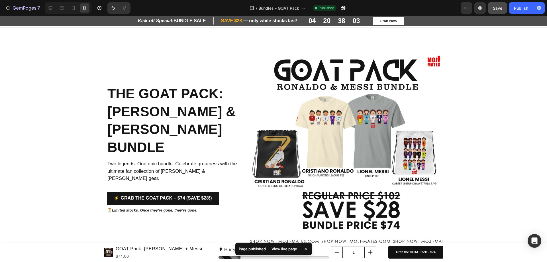
click at [280, 248] on div "View live page" at bounding box center [284, 249] width 32 height 8
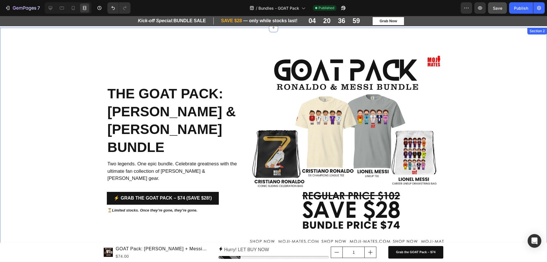
click at [375, 40] on div "The GOAT Pack: [PERSON_NAME] & [PERSON_NAME] Bundle Heading Two legends. One ep…" at bounding box center [273, 142] width 547 height 229
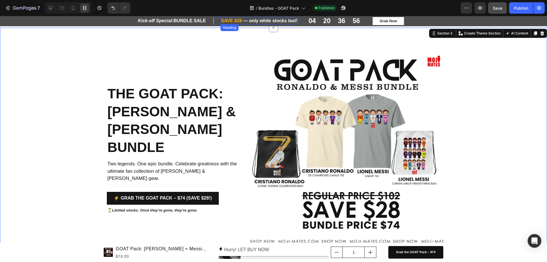
drag, startPoint x: 271, startPoint y: 30, endPoint x: 272, endPoint y: 20, distance: 10.3
click at [48, 8] on icon at bounding box center [51, 8] width 6 height 6
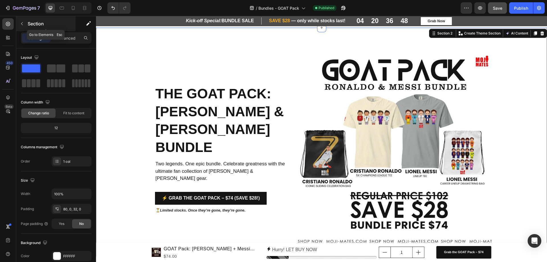
click at [22, 22] on icon "button" at bounding box center [22, 23] width 5 height 5
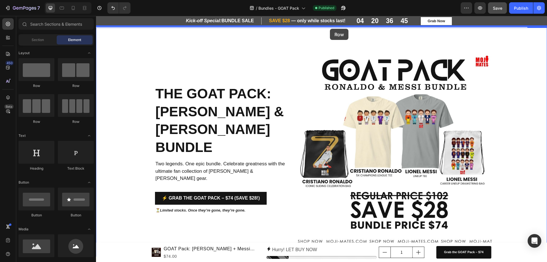
drag, startPoint x: 133, startPoint y: 88, endPoint x: 330, endPoint y: 29, distance: 206.1
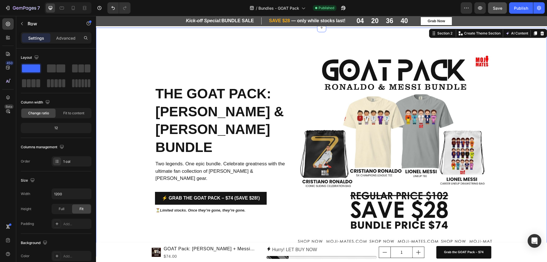
click at [124, 46] on div "The GOAT Pack: [PERSON_NAME] & [PERSON_NAME] Bundle Heading Two legends. One ep…" at bounding box center [321, 142] width 451 height 229
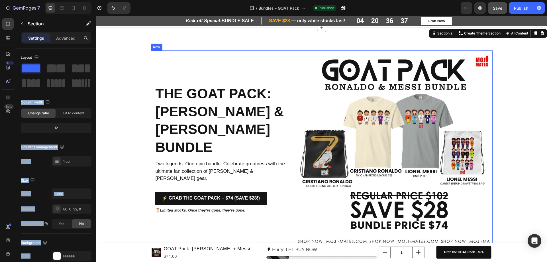
drag, startPoint x: 185, startPoint y: 72, endPoint x: 259, endPoint y: 53, distance: 76.5
click at [317, 30] on div at bounding box center [321, 27] width 9 height 9
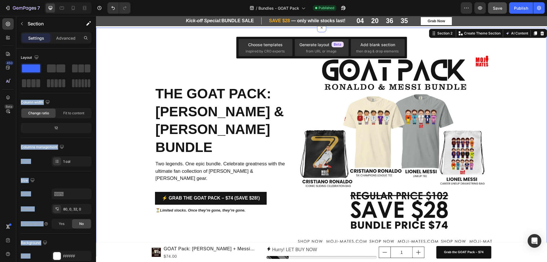
click at [221, 38] on div "The GOAT Pack: [PERSON_NAME] & [PERSON_NAME] Bundle Heading Two legends. One ep…" at bounding box center [321, 142] width 451 height 229
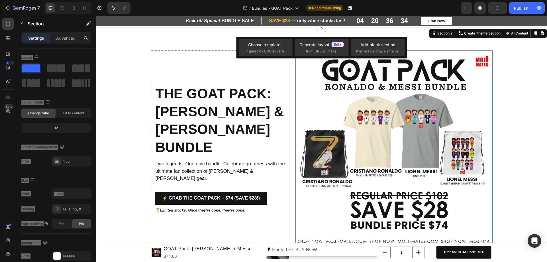
click at [376, 103] on img at bounding box center [394, 148] width 197 height 197
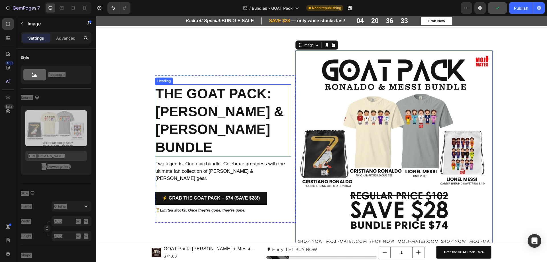
click at [209, 104] on h2 "The GOAT Pack: [PERSON_NAME] & [PERSON_NAME] Bundle" at bounding box center [223, 120] width 136 height 72
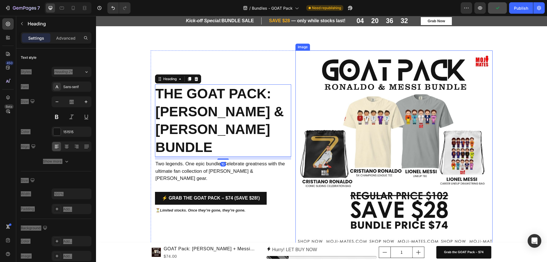
click at [364, 79] on img at bounding box center [394, 148] width 197 height 197
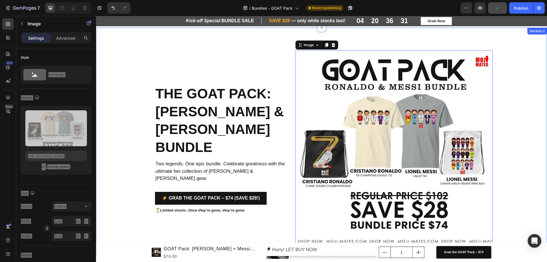
click at [140, 115] on div "The GOAT Pack: Ronaldo & Messi Bundle Heading Two legends. One epic bundle. Cel…" at bounding box center [321, 148] width 451 height 197
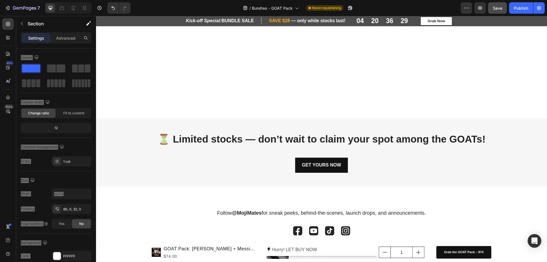
scroll to position [759, 0]
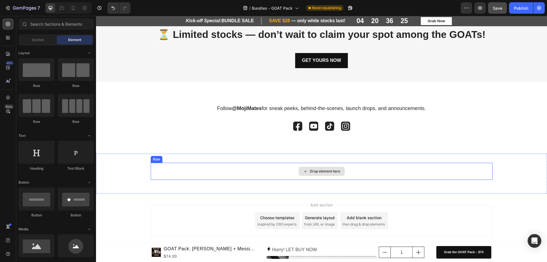
click at [316, 174] on div "Drop element here" at bounding box center [322, 171] width 46 height 9
click at [39, 66] on div at bounding box center [37, 69] width 36 height 23
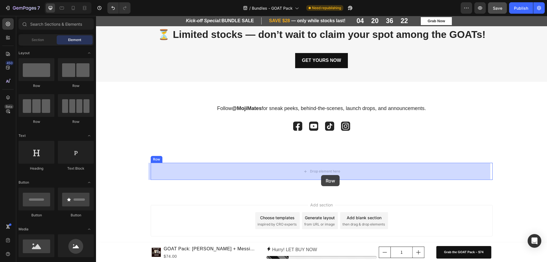
drag, startPoint x: 134, startPoint y: 84, endPoint x: 321, endPoint y: 175, distance: 207.9
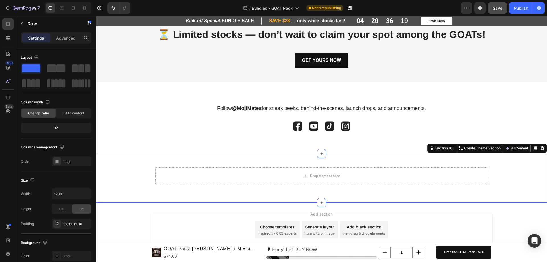
click at [135, 176] on div "Drop element here Row Row" at bounding box center [321, 178] width 451 height 31
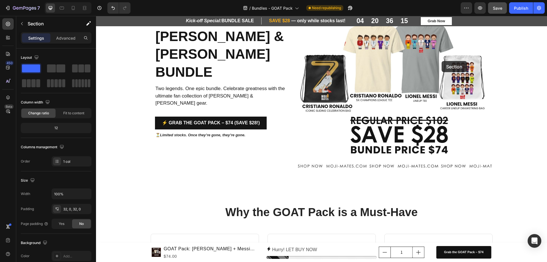
scroll to position [0, 0]
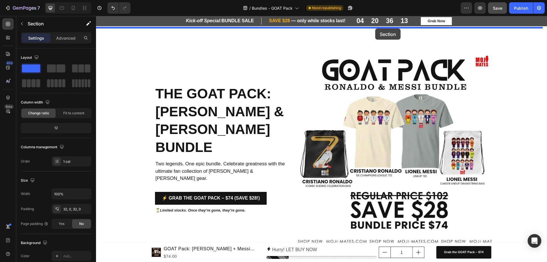
drag, startPoint x: 440, startPoint y: 149, endPoint x: 375, endPoint y: 28, distance: 136.7
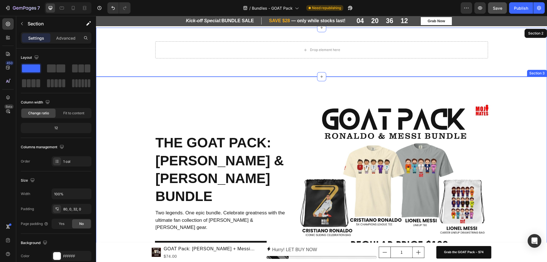
click at [504, 118] on div "The GOAT Pack: [PERSON_NAME] & [PERSON_NAME] Bundle Heading Two legends. One ep…" at bounding box center [321, 197] width 451 height 197
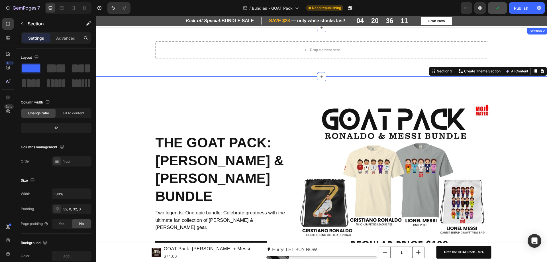
click at [122, 72] on div "Drop element here Row Row Section 2" at bounding box center [321, 52] width 451 height 49
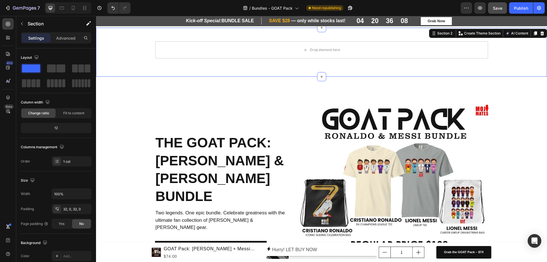
click at [213, 35] on div "Drop element here Row Row Section 2 You can create reusable sections Create The…" at bounding box center [321, 52] width 451 height 49
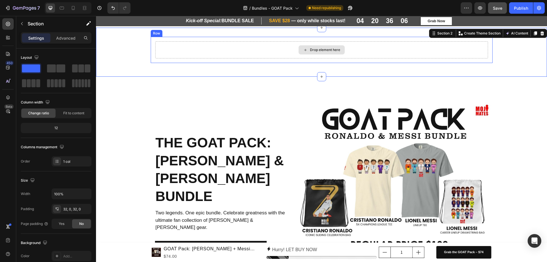
drag, startPoint x: 320, startPoint y: 77, endPoint x: 319, endPoint y: 49, distance: 28.5
click at [319, 49] on div "Drop element here Row Row Section 2 You can create reusable sections Create The…" at bounding box center [321, 52] width 451 height 49
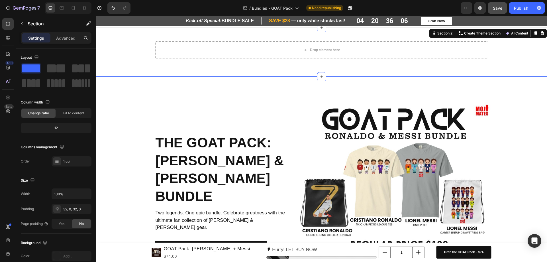
click at [410, 67] on div "Drop element here Row Row" at bounding box center [321, 52] width 451 height 31
click at [319, 74] on div at bounding box center [321, 76] width 9 height 9
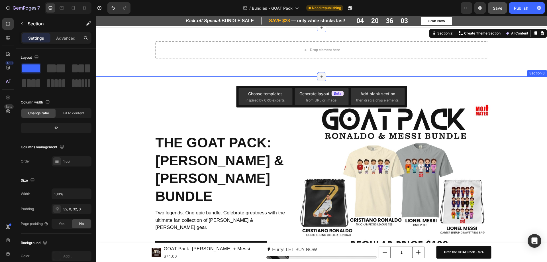
drag, startPoint x: 319, startPoint y: 76, endPoint x: 321, endPoint y: 78, distance: 3.1
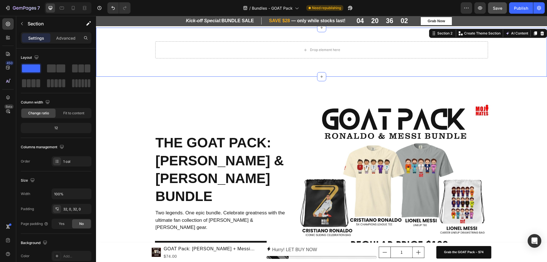
click at [357, 72] on div "Drop element here Row Row Section 2 You can create reusable sections Create The…" at bounding box center [321, 52] width 451 height 49
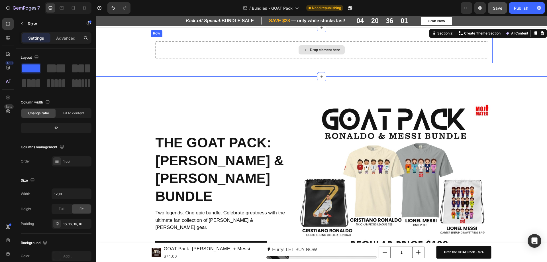
click at [282, 54] on div "Drop element here" at bounding box center [321, 49] width 333 height 17
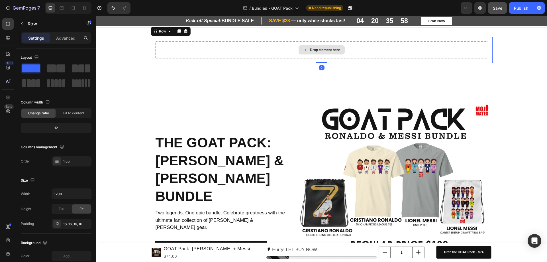
drag, startPoint x: 319, startPoint y: 62, endPoint x: 317, endPoint y: 30, distance: 31.7
click at [323, 52] on div "Drop element here Row 0" at bounding box center [322, 50] width 342 height 26
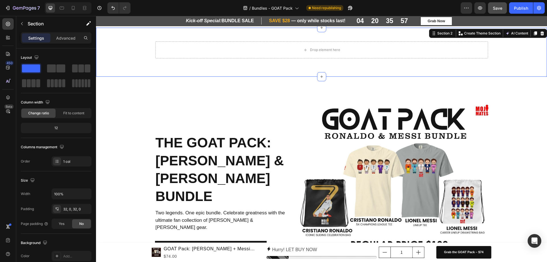
click at [319, 35] on div "Drop element here Row Row Section 2 You can create reusable sections Create The…" at bounding box center [321, 52] width 451 height 49
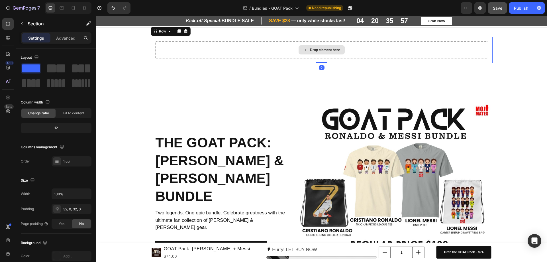
click at [319, 44] on div "Drop element here" at bounding box center [321, 49] width 333 height 17
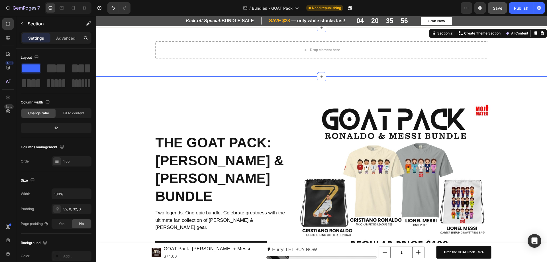
drag, startPoint x: 103, startPoint y: 51, endPoint x: 113, endPoint y: 52, distance: 9.5
click at [105, 51] on div "Drop element here Row Row" at bounding box center [321, 52] width 451 height 31
click at [497, 11] on div "Save" at bounding box center [497, 8] width 9 height 6
click at [482, 10] on icon "button" at bounding box center [480, 8] width 6 height 6
click at [62, 11] on icon at bounding box center [62, 8] width 6 height 6
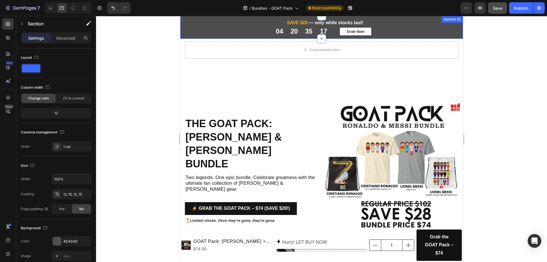
click at [455, 32] on div "Kick-off Special: BUNDLE SALE Heading Row SAVE $28 — only while stocks last! He…" at bounding box center [321, 27] width 283 height 23
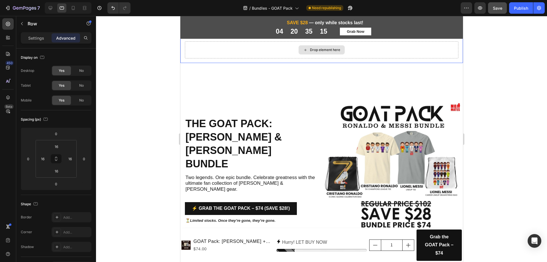
click at [197, 54] on div "Drop element here" at bounding box center [322, 49] width 274 height 17
click at [52, 9] on icon at bounding box center [51, 8] width 4 height 4
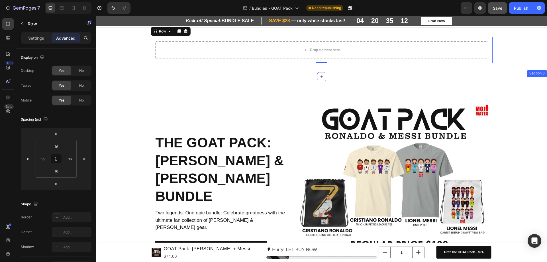
scroll to position [1, 0]
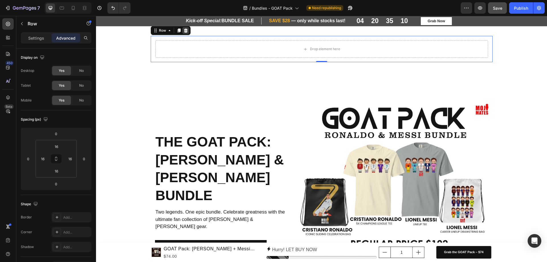
click at [185, 32] on icon at bounding box center [186, 30] width 4 height 4
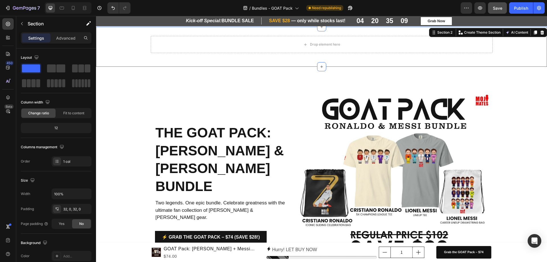
click at [133, 48] on div "Drop element here Row" at bounding box center [321, 47] width 451 height 22
click at [541, 33] on icon at bounding box center [543, 32] width 4 height 4
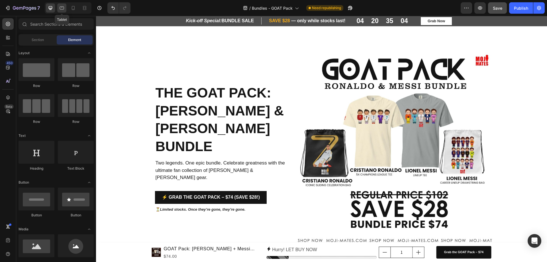
click at [61, 9] on icon at bounding box center [62, 8] width 6 height 6
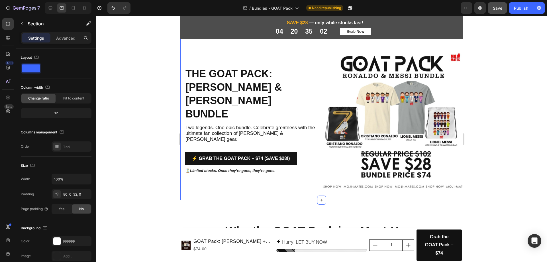
click at [195, 45] on div "The GOAT Pack: [PERSON_NAME] & [PERSON_NAME] Bundle Heading Two legends. One ep…" at bounding box center [321, 113] width 283 height 173
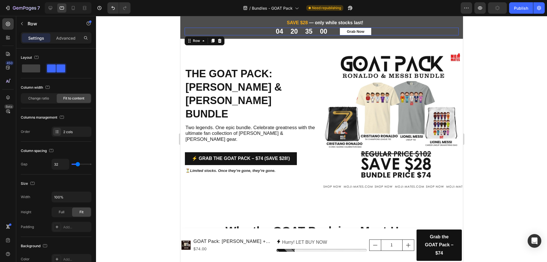
click at [208, 32] on div "04 20 35 00 CountDown Timer Grab Now Button Row 0" at bounding box center [321, 32] width 274 height 8
click at [296, 46] on div "The GOAT Pack: [PERSON_NAME] & [PERSON_NAME] Bundle Heading Two legends. One ep…" at bounding box center [321, 113] width 283 height 173
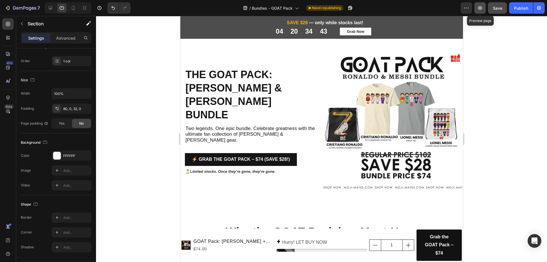
click at [476, 11] on button "button" at bounding box center [479, 7] width 11 height 11
click at [440, 46] on div "The GOAT Pack: [PERSON_NAME] & [PERSON_NAME] Bundle Heading Two legends. One ep…" at bounding box center [321, 114] width 283 height 173
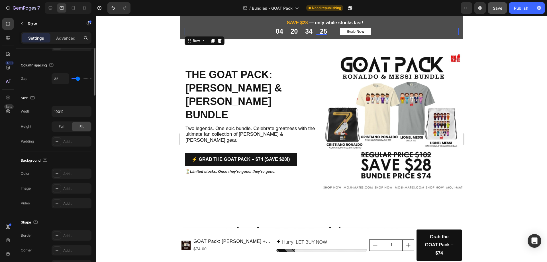
click at [201, 30] on div "04 20 34 25 CountDown Timer Grab Now Button Row 0" at bounding box center [321, 32] width 274 height 8
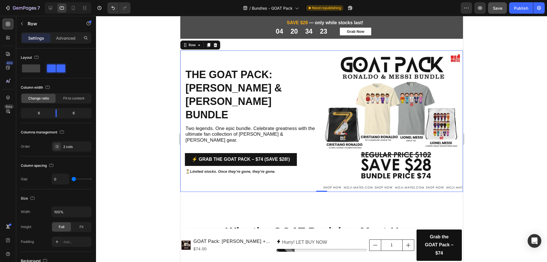
click at [261, 54] on div "The GOAT Pack: Ronaldo & Messi Bundle Heading Two legends. One epic bundle. Cel…" at bounding box center [250, 120] width 141 height 141
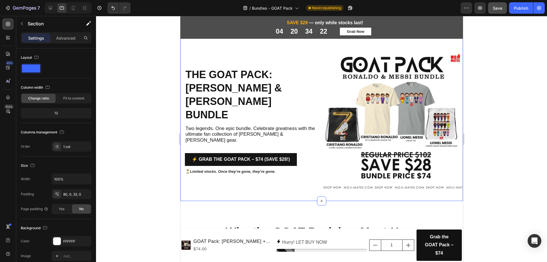
click at [302, 45] on div "The GOAT Pack: [PERSON_NAME] & [PERSON_NAME] Bundle Heading Two legends. One ep…" at bounding box center [321, 114] width 283 height 173
click at [70, 197] on div "80, 0, 32, 0" at bounding box center [72, 194] width 40 height 10
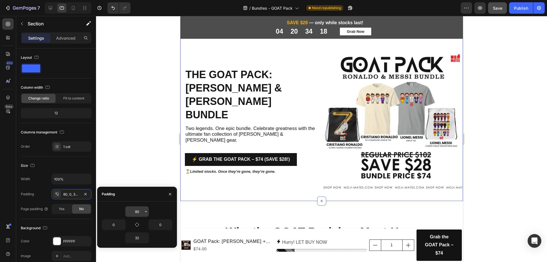
click at [143, 213] on input "80" at bounding box center [136, 211] width 23 height 10
click at [145, 211] on icon "button" at bounding box center [146, 211] width 5 height 5
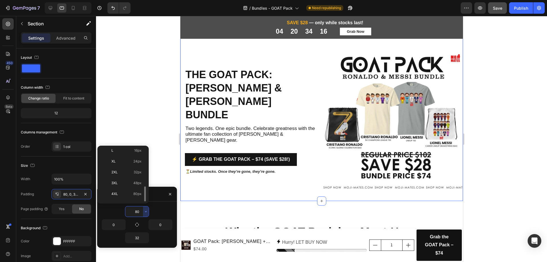
scroll to position [66, 0]
click at [131, 197] on p "5XL 112px" at bounding box center [126, 195] width 30 height 5
type input "112"
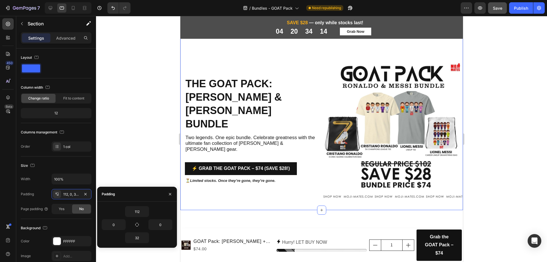
drag, startPoint x: 547, startPoint y: 102, endPoint x: 541, endPoint y: 105, distance: 6.8
click at [547, 103] on div at bounding box center [321, 139] width 451 height 246
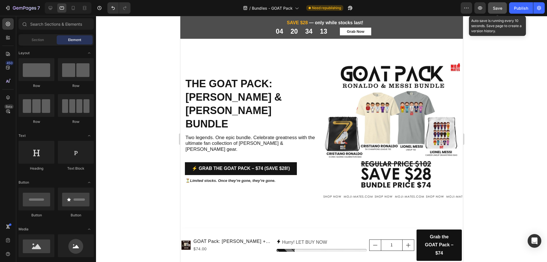
click at [498, 11] on div "Save" at bounding box center [497, 8] width 9 height 6
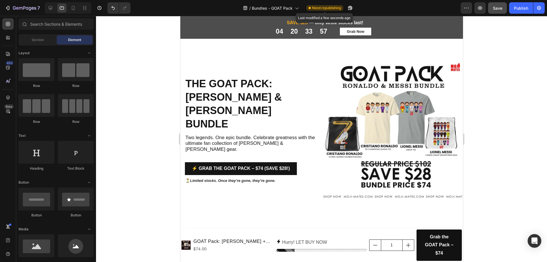
click at [331, 8] on span "Need republishing" at bounding box center [326, 7] width 29 height 5
click at [518, 9] on div "Publish" at bounding box center [521, 8] width 14 height 6
click at [351, 9] on icon "button" at bounding box center [350, 8] width 4 height 4
click at [72, 9] on icon at bounding box center [73, 8] width 6 height 6
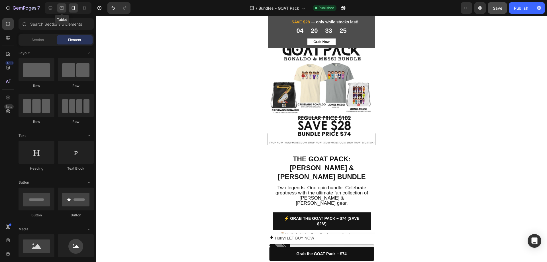
click at [60, 9] on icon at bounding box center [62, 8] width 6 height 6
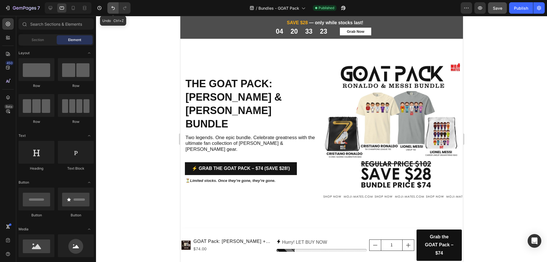
click at [113, 8] on icon "Undo/Redo" at bounding box center [113, 8] width 6 height 6
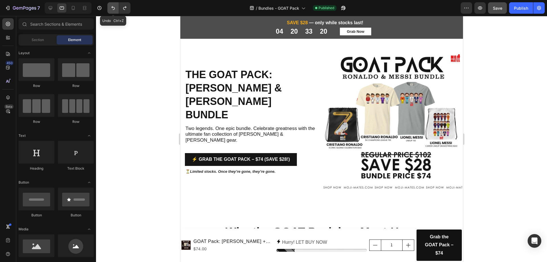
click at [113, 8] on icon "Undo/Redo" at bounding box center [113, 8] width 6 height 6
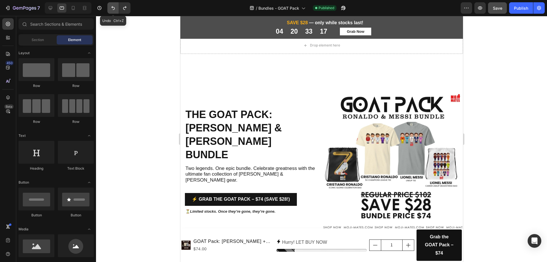
click at [110, 9] on button "Undo/Redo" at bounding box center [112, 7] width 11 height 11
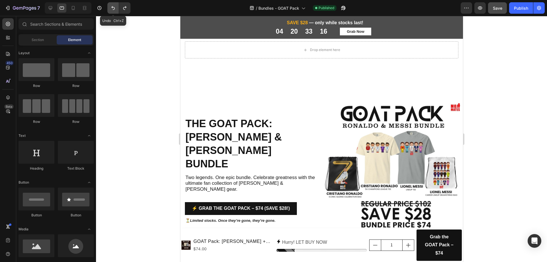
click at [110, 9] on button "Undo/Redo" at bounding box center [112, 7] width 11 height 11
click at [123, 11] on icon "Undo/Redo" at bounding box center [125, 8] width 6 height 6
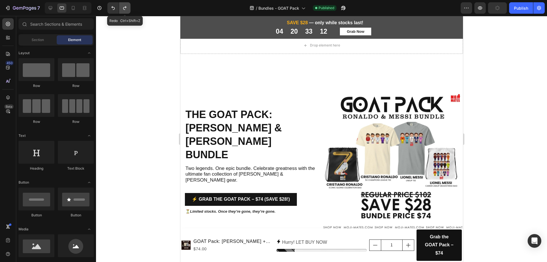
click at [123, 10] on icon "Undo/Redo" at bounding box center [125, 8] width 6 height 6
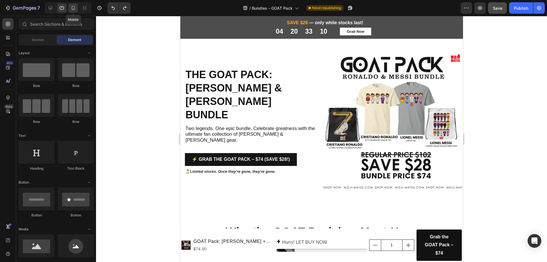
click at [75, 10] on icon at bounding box center [73, 8] width 6 height 6
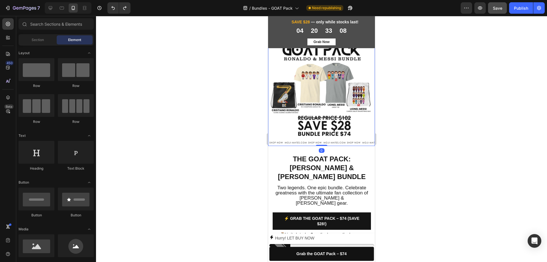
click at [281, 72] on img at bounding box center [321, 92] width 107 height 107
click at [350, 66] on img at bounding box center [321, 92] width 107 height 107
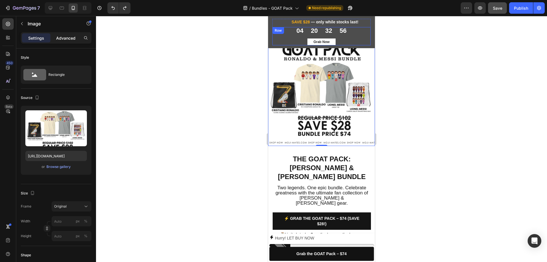
click at [68, 36] on p "Advanced" at bounding box center [65, 38] width 19 height 6
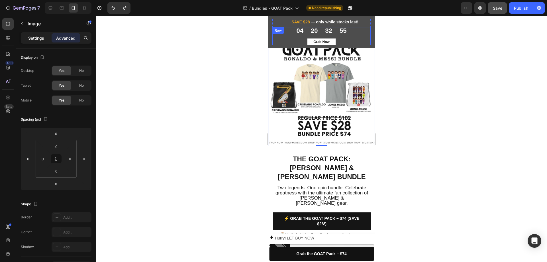
click at [36, 34] on div "Settings" at bounding box center [36, 37] width 28 height 9
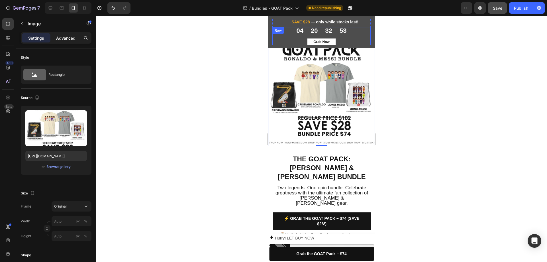
click at [63, 38] on p "Advanced" at bounding box center [65, 38] width 19 height 6
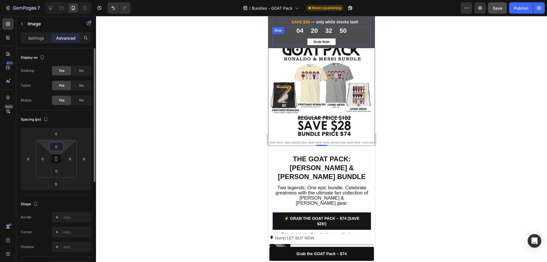
click at [56, 147] on input "0" at bounding box center [56, 146] width 11 height 9
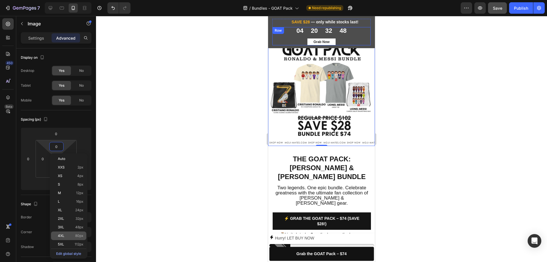
click at [68, 236] on p "4XL 80px" at bounding box center [71, 236] width 26 height 4
type input "80"
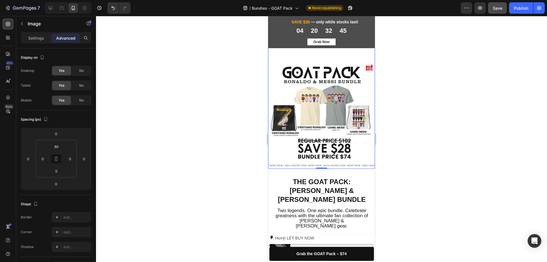
click at [457, 113] on div at bounding box center [321, 139] width 451 height 246
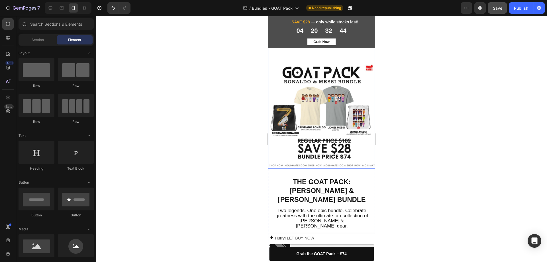
click at [288, 62] on div "Image" at bounding box center [321, 104] width 107 height 130
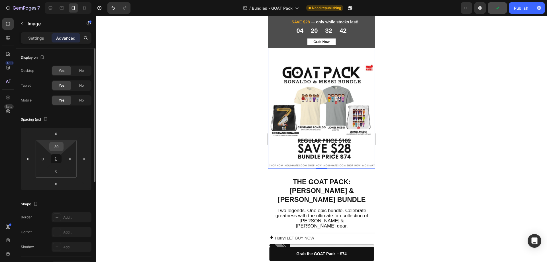
click at [57, 147] on input "80" at bounding box center [56, 146] width 11 height 9
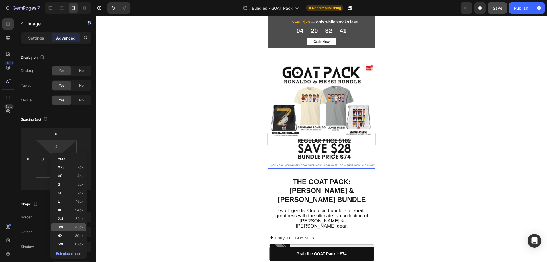
click at [69, 229] on p "3XL 48px" at bounding box center [71, 227] width 26 height 4
type input "48"
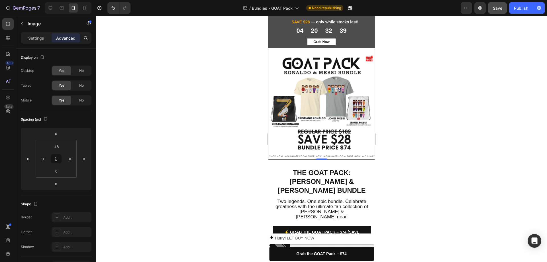
drag, startPoint x: 498, startPoint y: 131, endPoint x: 495, endPoint y: 136, distance: 5.7
click at [498, 131] on div at bounding box center [321, 139] width 451 height 246
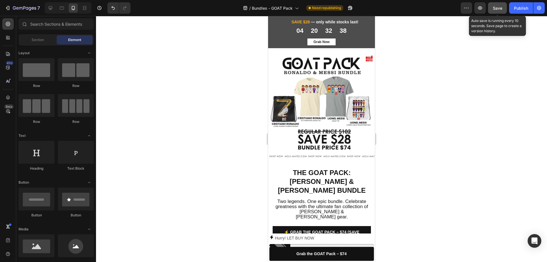
click at [501, 10] on span "Save" at bounding box center [497, 8] width 9 height 5
click at [402, 123] on div at bounding box center [321, 139] width 451 height 246
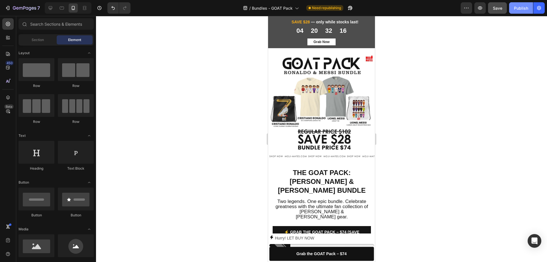
click at [522, 11] on div "Publish" at bounding box center [521, 8] width 14 height 6
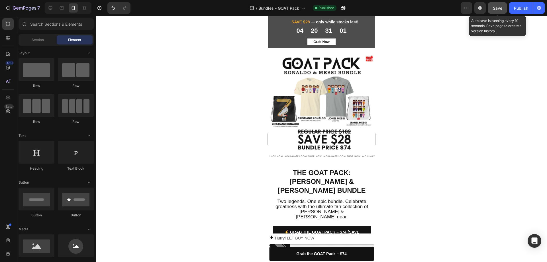
click at [494, 8] on span "Save" at bounding box center [497, 8] width 9 height 5
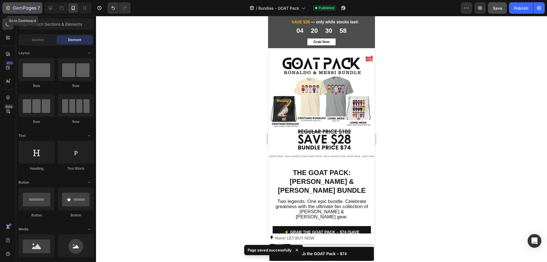
click at [20, 6] on div "7" at bounding box center [26, 8] width 27 height 7
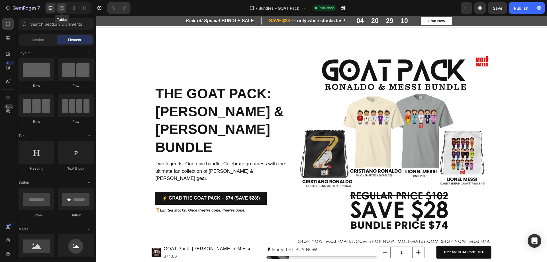
click at [62, 7] on icon at bounding box center [61, 7] width 1 height 1
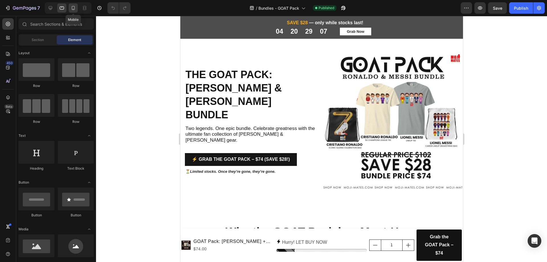
click at [71, 8] on icon at bounding box center [73, 8] width 6 height 6
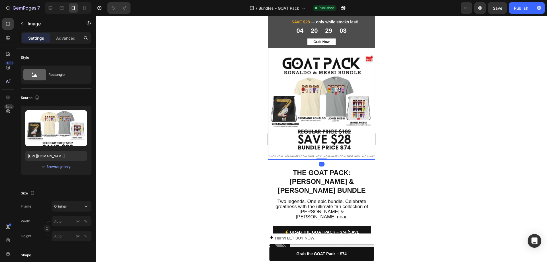
click at [278, 70] on img at bounding box center [321, 106] width 107 height 107
click at [72, 41] on p "Advanced" at bounding box center [65, 38] width 19 height 6
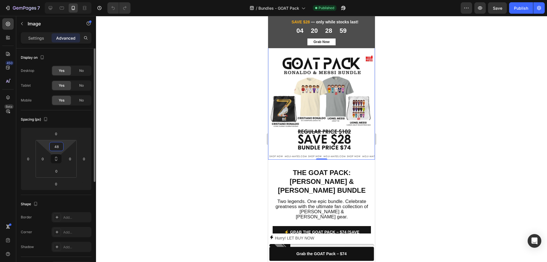
click at [57, 150] on input "48" at bounding box center [56, 146] width 11 height 9
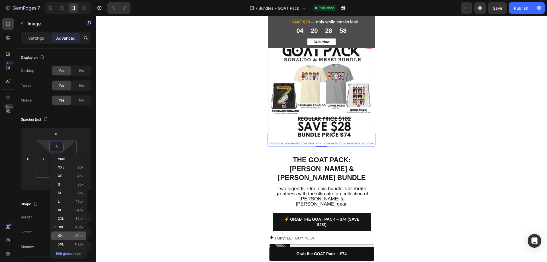
click at [71, 235] on p "4XL 80px" at bounding box center [71, 236] width 26 height 4
type input "80"
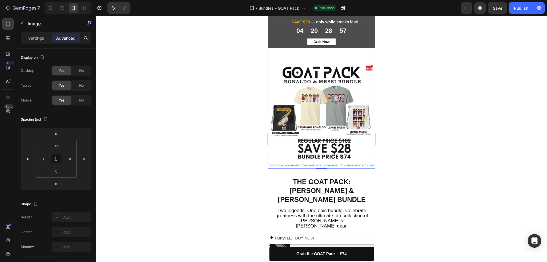
click at [418, 136] on div at bounding box center [321, 139] width 451 height 246
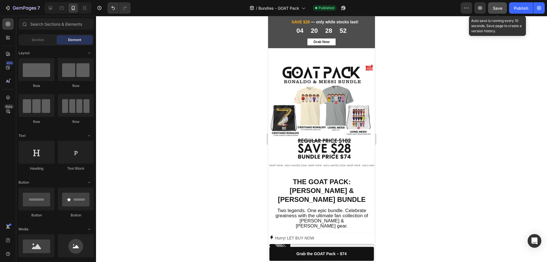
click at [502, 12] on button "Save" at bounding box center [497, 7] width 19 height 11
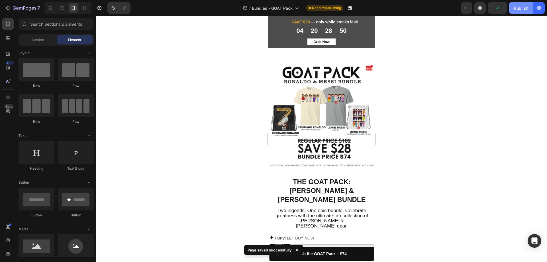
click at [520, 12] on button "Publish" at bounding box center [521, 7] width 24 height 11
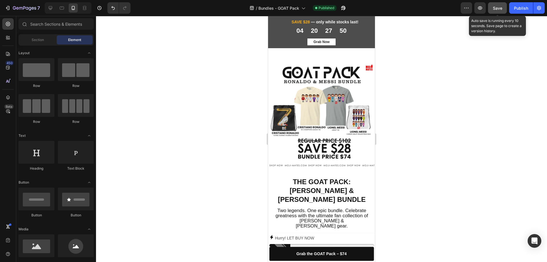
click at [499, 11] on button "Save" at bounding box center [497, 7] width 19 height 11
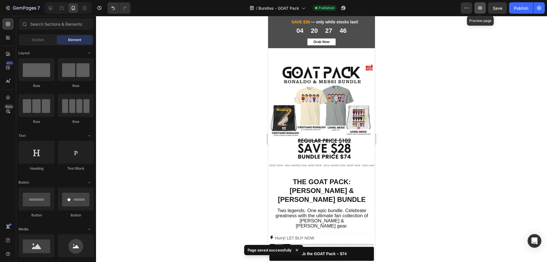
click at [478, 11] on button "button" at bounding box center [479, 7] width 11 height 11
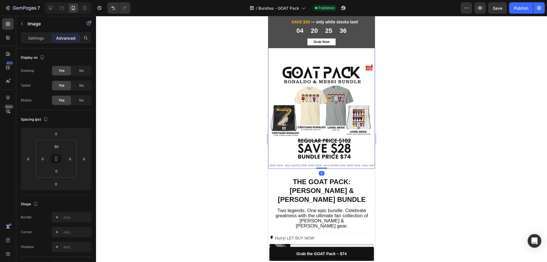
click at [292, 56] on div "Image 0" at bounding box center [321, 104] width 107 height 130
click at [60, 151] on div "80" at bounding box center [56, 146] width 14 height 9
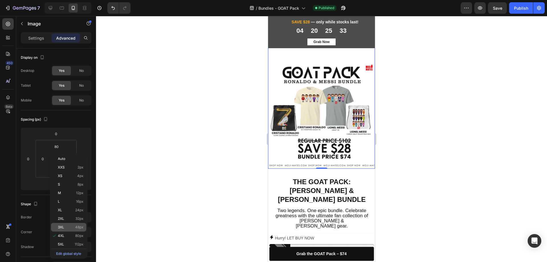
click at [65, 230] on div "3XL 48px" at bounding box center [68, 227] width 35 height 9
type input "48"
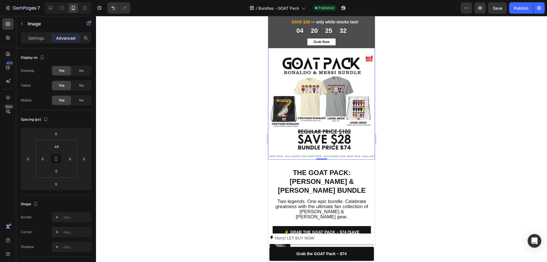
click at [447, 103] on div at bounding box center [321, 139] width 451 height 246
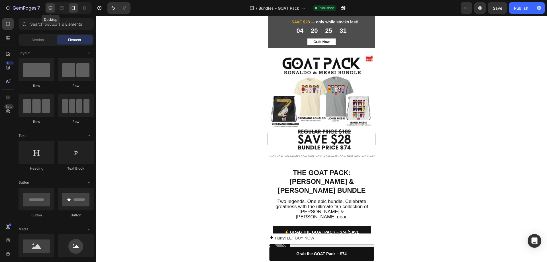
click at [51, 8] on icon at bounding box center [51, 8] width 4 height 4
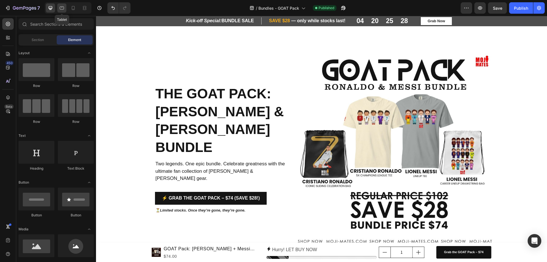
click at [59, 9] on icon at bounding box center [62, 8] width 6 height 6
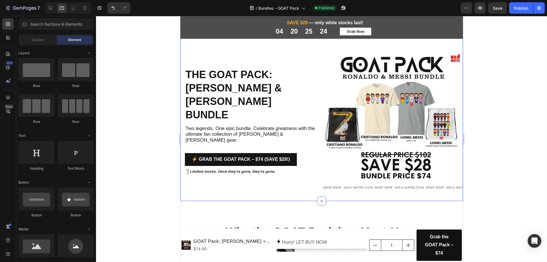
click at [294, 48] on div "The GOAT Pack: [PERSON_NAME] & [PERSON_NAME] Bundle Heading Two legends. One ep…" at bounding box center [321, 114] width 283 height 173
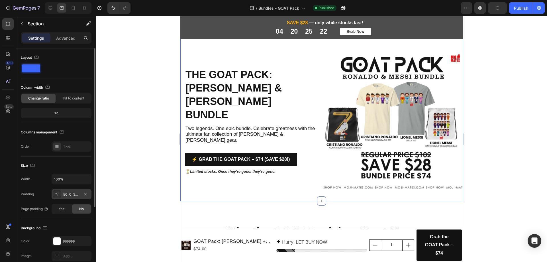
click at [64, 192] on div "80, 0, 32, 0" at bounding box center [71, 194] width 17 height 5
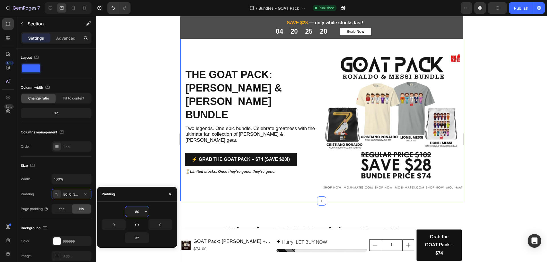
click at [138, 212] on input "80" at bounding box center [136, 211] width 23 height 10
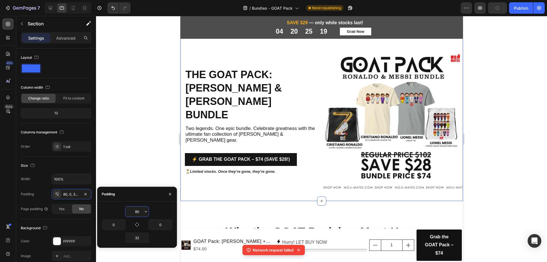
click at [142, 214] on input "80" at bounding box center [136, 211] width 23 height 10
click at [147, 212] on icon "button" at bounding box center [146, 211] width 5 height 5
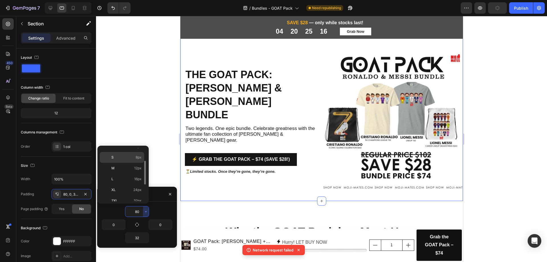
scroll to position [57, 0]
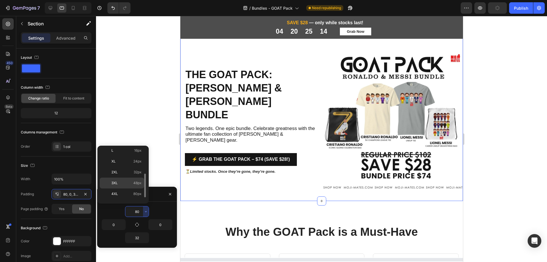
click at [127, 185] on p "3XL 48px" at bounding box center [126, 182] width 30 height 5
type input "48"
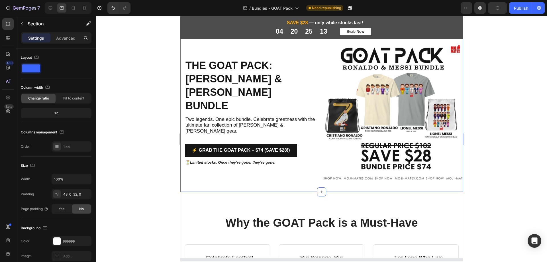
click at [547, 113] on div at bounding box center [321, 139] width 451 height 246
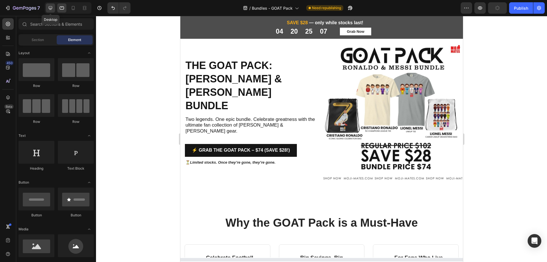
click at [47, 9] on div at bounding box center [50, 7] width 9 height 9
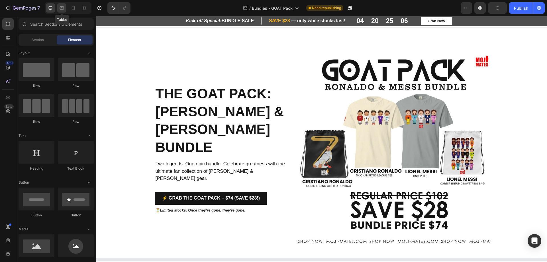
click at [58, 9] on div at bounding box center [61, 7] width 9 height 9
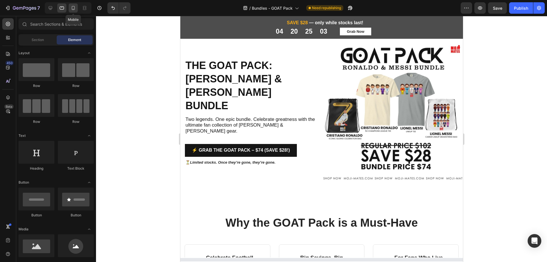
click at [75, 7] on icon at bounding box center [73, 8] width 6 height 6
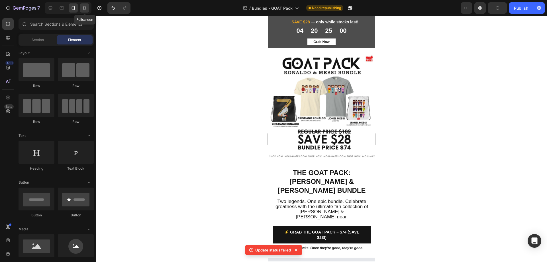
click at [87, 9] on icon at bounding box center [85, 8] width 6 height 6
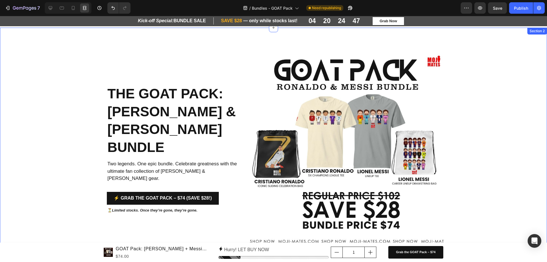
drag, startPoint x: 476, startPoint y: 117, endPoint x: 476, endPoint y: 113, distance: 4.3
click at [476, 117] on div "The GOAT Pack: [PERSON_NAME] & [PERSON_NAME] Bundle Heading Two legends. One ep…" at bounding box center [273, 148] width 547 height 197
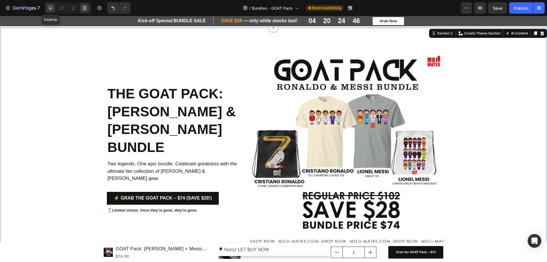
click at [52, 10] on icon at bounding box center [51, 8] width 6 height 6
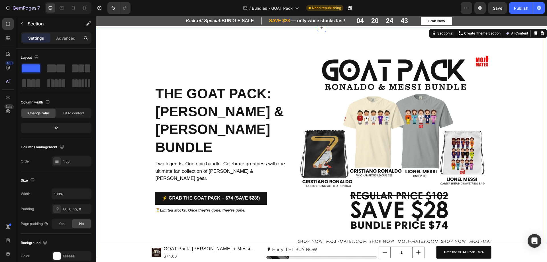
click at [529, 86] on div "The GOAT Pack: [PERSON_NAME] & [PERSON_NAME] Bundle Heading Two legends. One ep…" at bounding box center [321, 148] width 451 height 197
click at [192, 28] on div "The GOAT Pack: [PERSON_NAME] & [PERSON_NAME] Bundle Heading Two legends. One ep…" at bounding box center [321, 142] width 451 height 229
click at [62, 10] on icon at bounding box center [62, 8] width 6 height 6
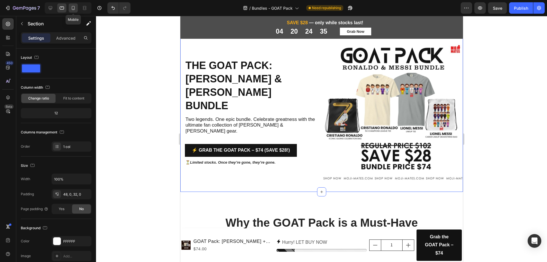
click at [75, 9] on icon at bounding box center [73, 8] width 6 height 6
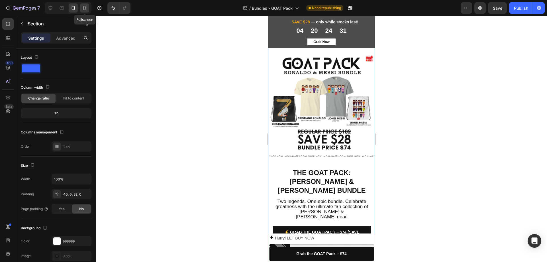
click at [88, 8] on div at bounding box center [84, 7] width 9 height 9
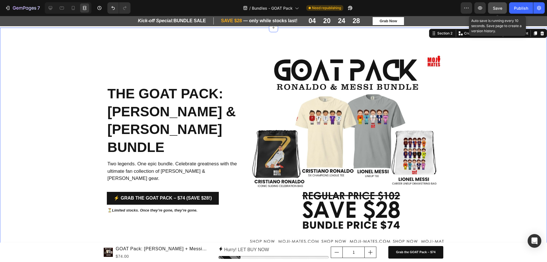
click at [496, 9] on span "Save" at bounding box center [497, 8] width 9 height 5
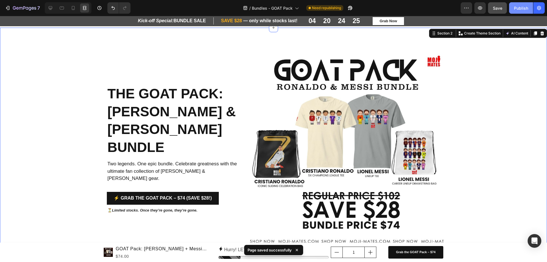
click at [521, 9] on div "Publish" at bounding box center [521, 8] width 14 height 6
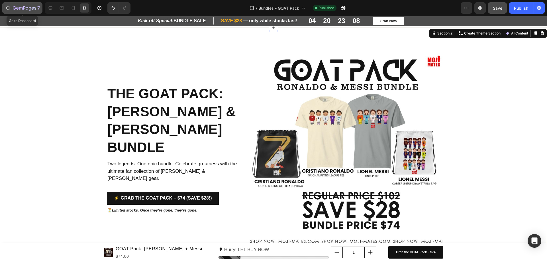
click at [11, 10] on div "7" at bounding box center [22, 8] width 35 height 7
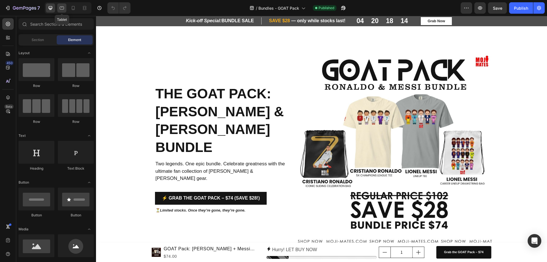
click at [60, 8] on icon at bounding box center [62, 8] width 6 height 6
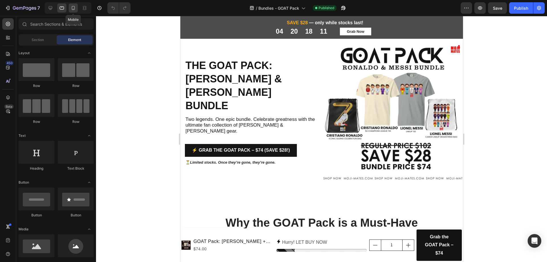
click at [74, 10] on icon at bounding box center [73, 8] width 6 height 6
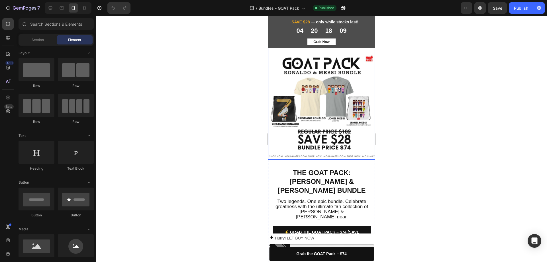
click at [313, 70] on img at bounding box center [321, 106] width 107 height 107
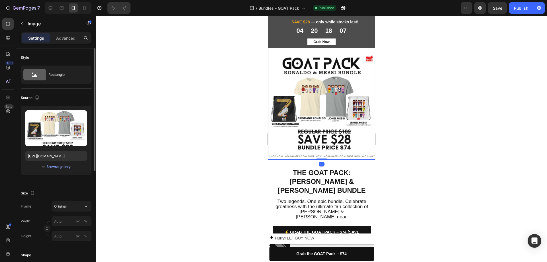
scroll to position [85, 0]
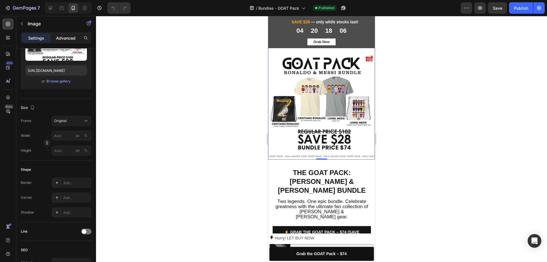
click at [61, 39] on p "Advanced" at bounding box center [65, 38] width 19 height 6
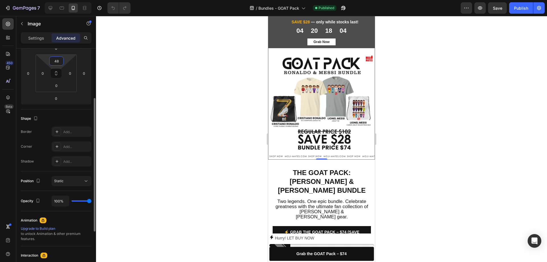
click at [57, 62] on input "48" at bounding box center [56, 61] width 11 height 9
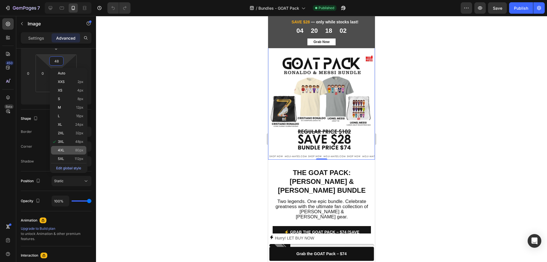
click at [81, 154] on div "4XL 80px" at bounding box center [68, 150] width 35 height 9
type input "80"
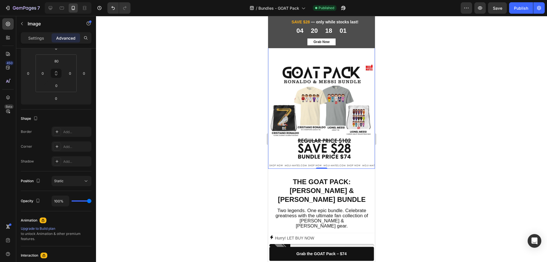
click at [453, 150] on div at bounding box center [321, 139] width 451 height 246
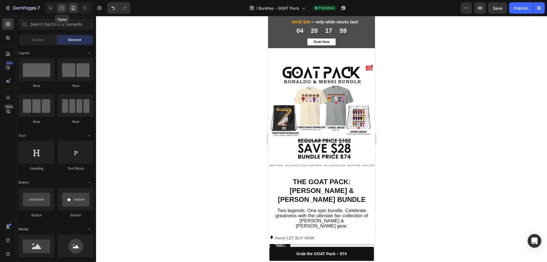
click at [62, 9] on icon at bounding box center [62, 8] width 4 height 3
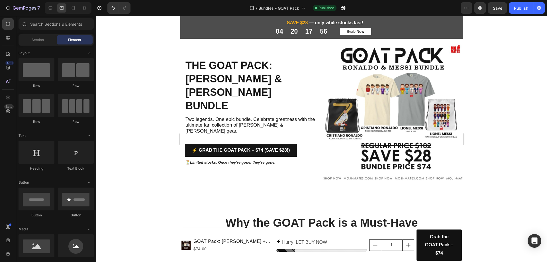
click at [522, 134] on div at bounding box center [321, 139] width 451 height 246
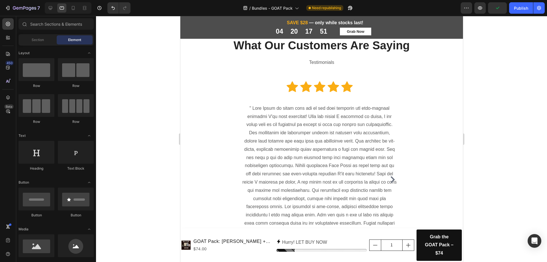
scroll to position [331, 0]
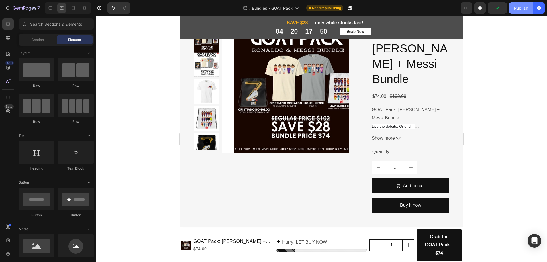
click at [522, 8] on div "Publish" at bounding box center [521, 8] width 14 height 6
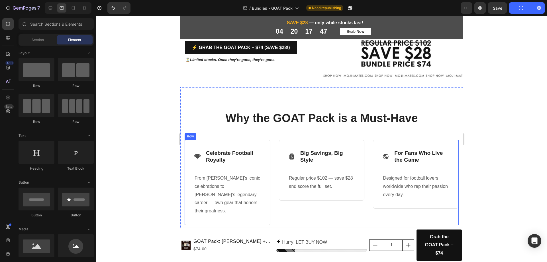
scroll to position [0, 0]
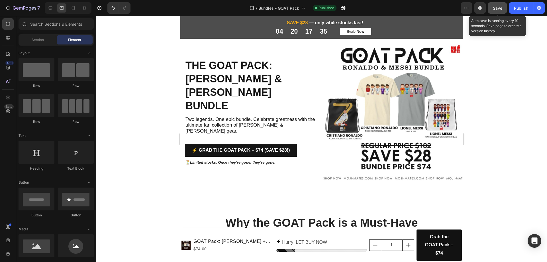
click at [500, 11] on button "Save" at bounding box center [497, 7] width 19 height 11
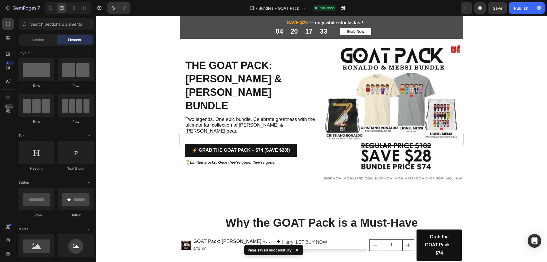
click at [522, 132] on div at bounding box center [321, 139] width 451 height 246
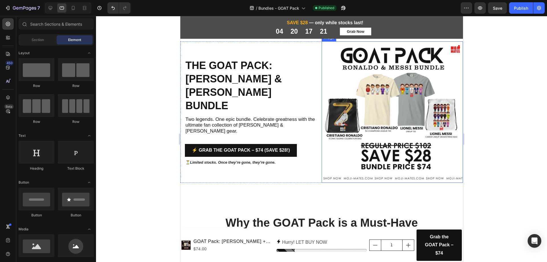
click at [522, 121] on div at bounding box center [321, 139] width 451 height 246
click at [16, 7] on icon "button" at bounding box center [24, 8] width 23 height 5
